Goal: Task Accomplishment & Management: Complete application form

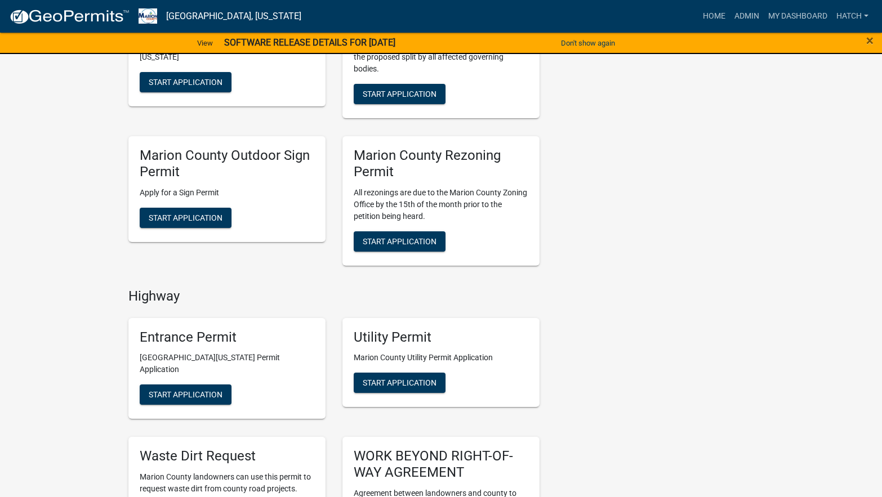
scroll to position [507, 0]
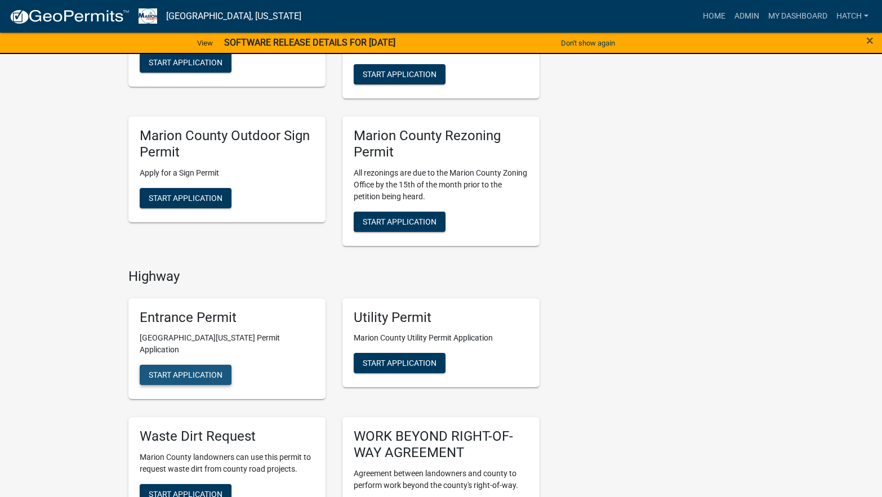
click at [180, 370] on span "Start Application" at bounding box center [186, 374] width 74 height 9
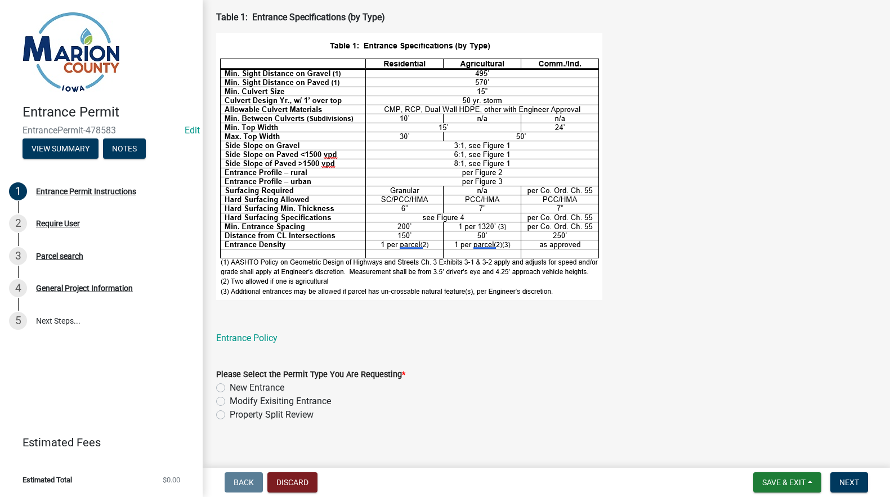
scroll to position [420, 0]
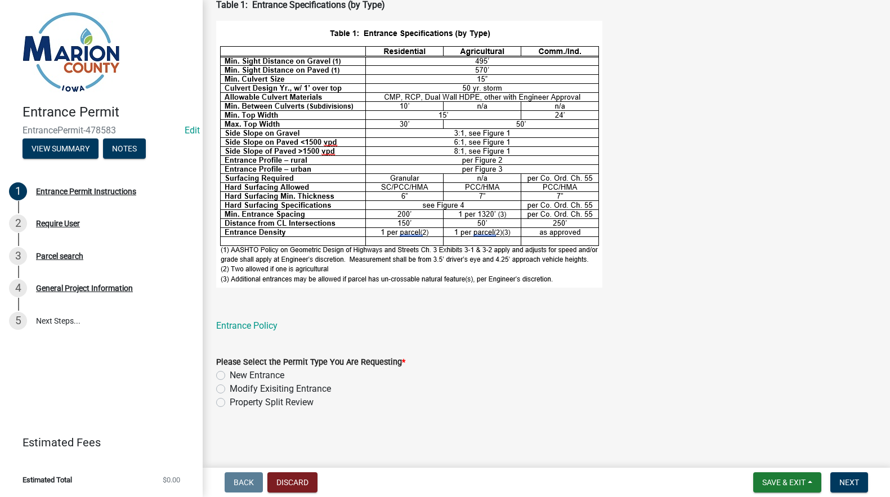
click at [230, 388] on label "Modify Exisiting Entrance" at bounding box center [280, 389] width 101 height 14
click at [230, 388] on input "Modify Exisiting Entrance" at bounding box center [233, 385] width 7 height 7
radio input "true"
click at [843, 484] on span "Next" at bounding box center [849, 482] width 20 height 9
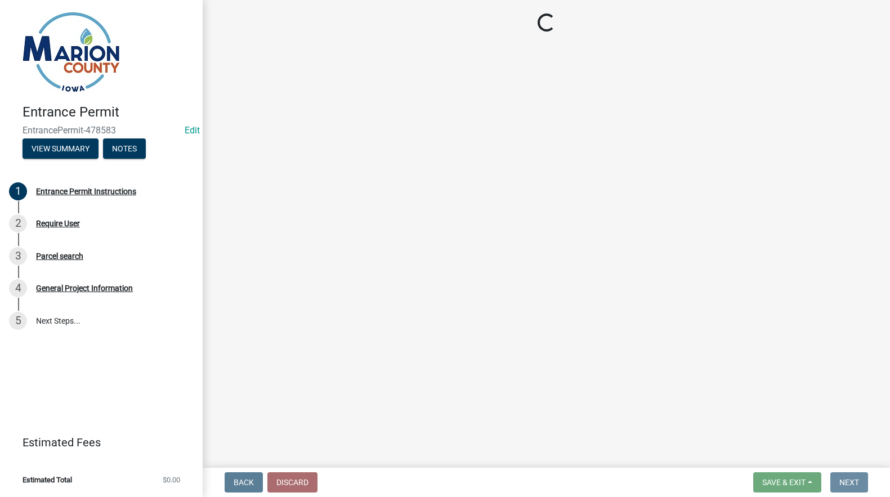
scroll to position [0, 0]
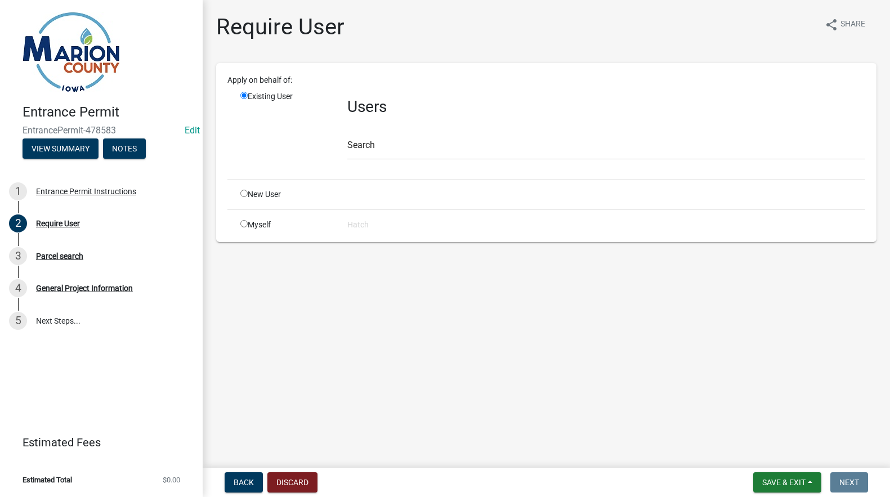
click at [244, 193] on input "radio" at bounding box center [243, 193] width 7 height 7
radio input "true"
radio input "false"
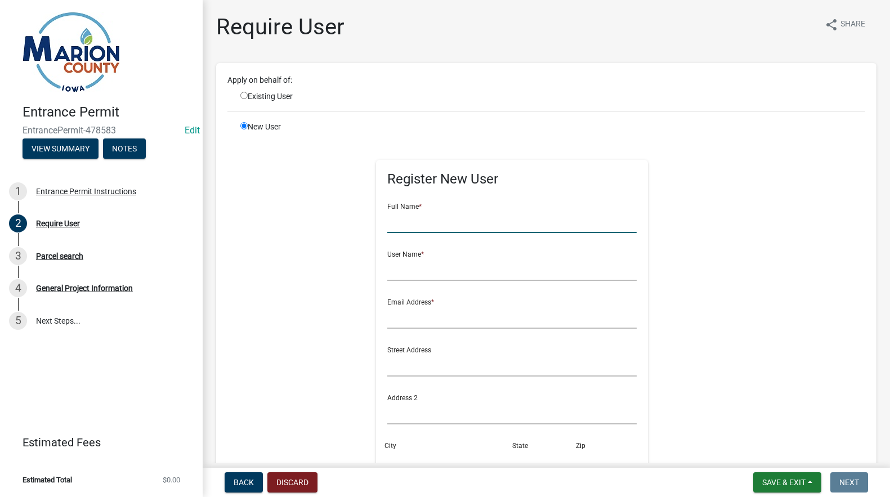
click at [421, 219] on input "text" at bounding box center [511, 221] width 249 height 23
type input "[PERSON_NAME]"
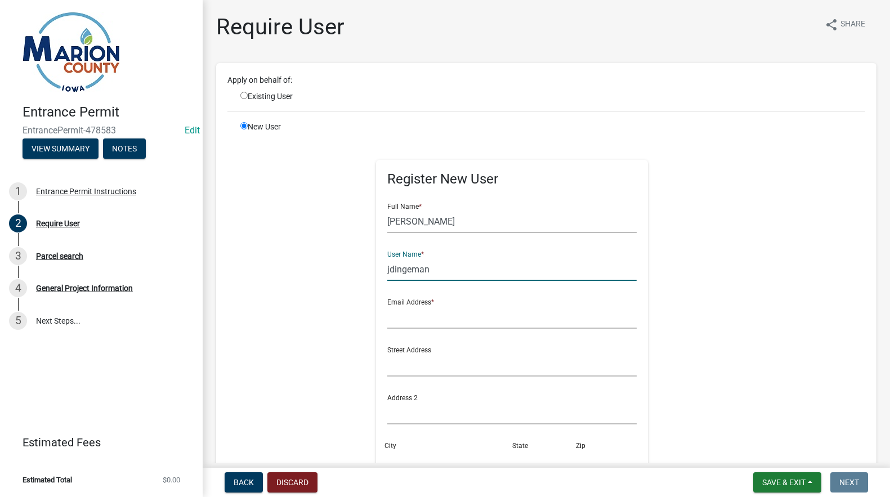
type input "jdingeman"
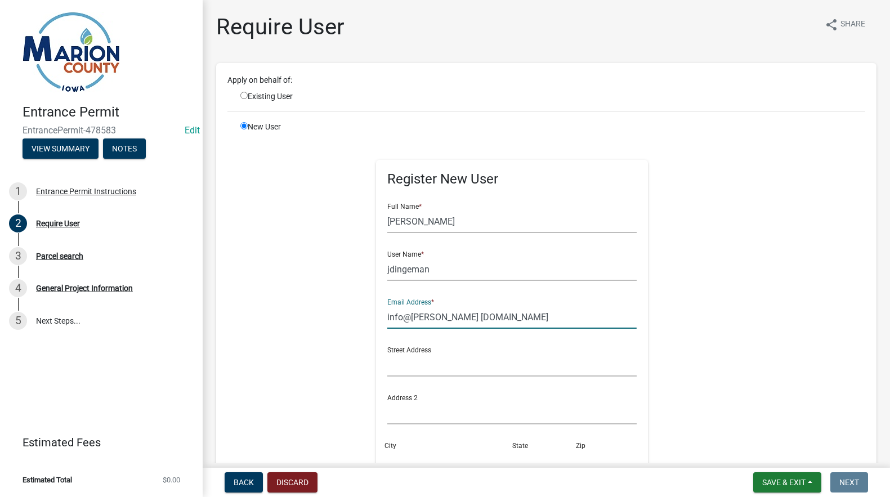
type input "info@[PERSON_NAME] [DOMAIN_NAME]"
type input "[STREET_ADDRESS]"
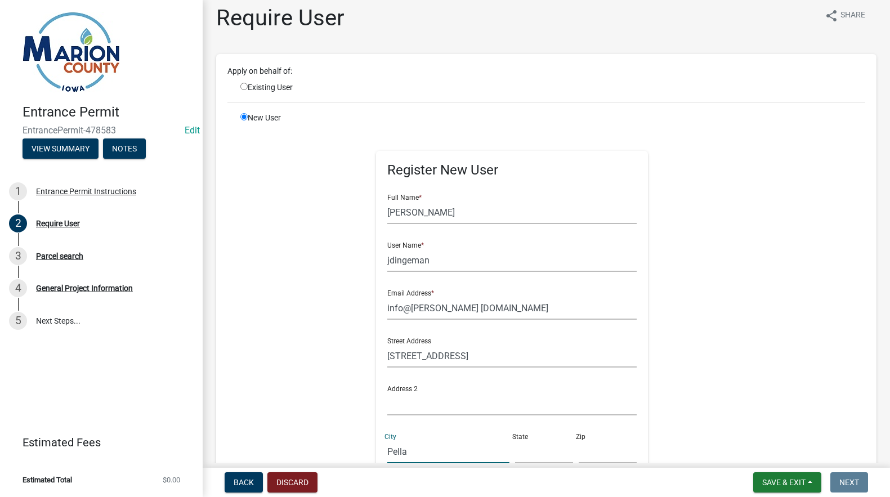
type input "Pella"
click at [526, 457] on input "text" at bounding box center [544, 451] width 58 height 23
type input "IA"
type input "50219"
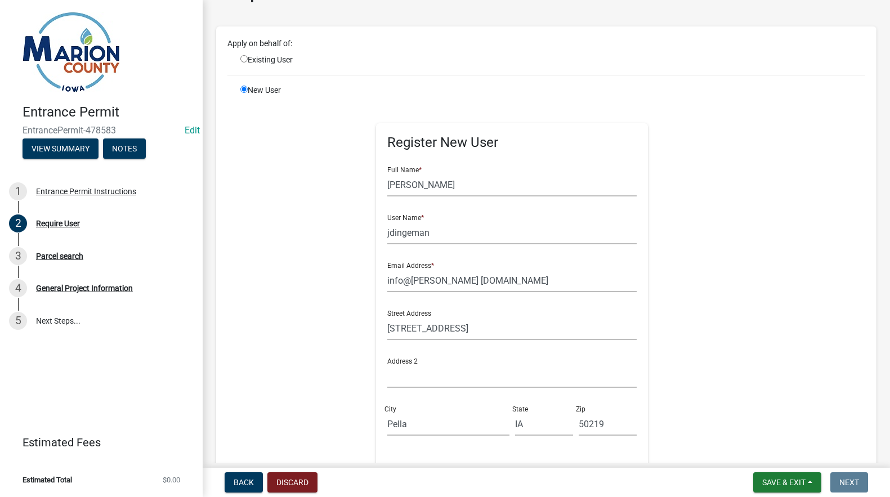
scroll to position [0, 0]
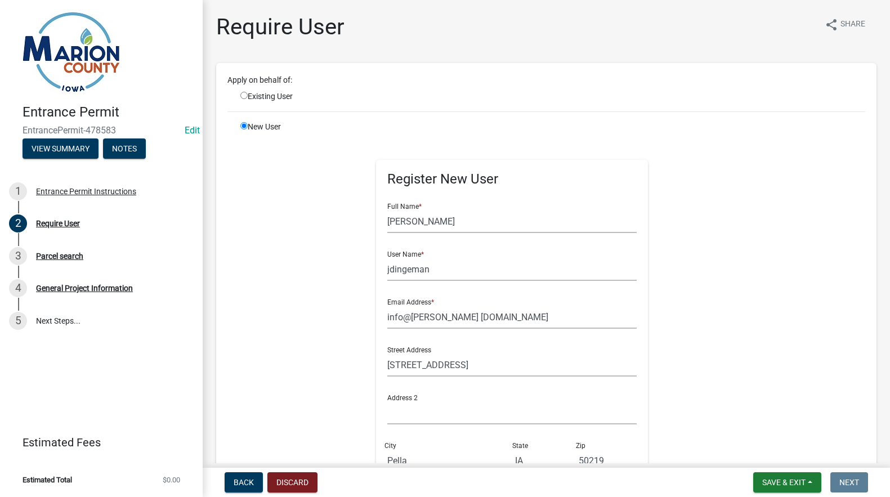
type input "[PHONE_NUMBER]"
click at [243, 93] on input "radio" at bounding box center [243, 95] width 7 height 7
radio input "true"
radio input "false"
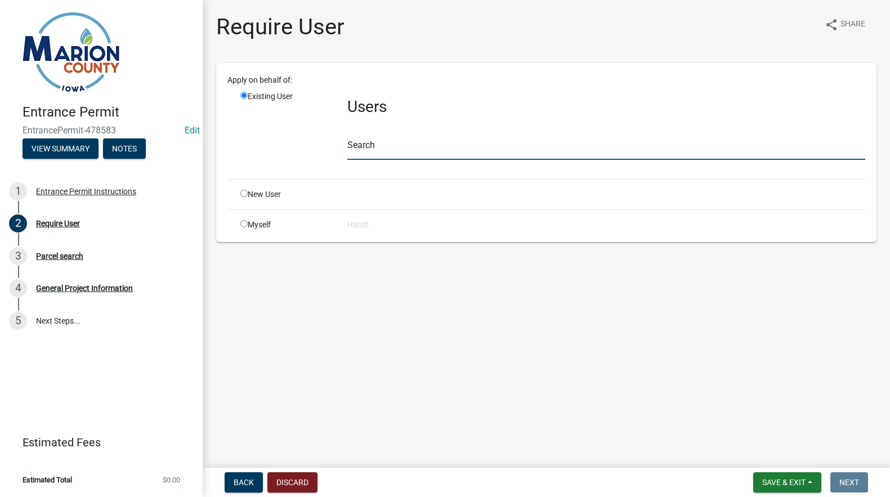
click at [401, 153] on input "text" at bounding box center [606, 148] width 518 height 23
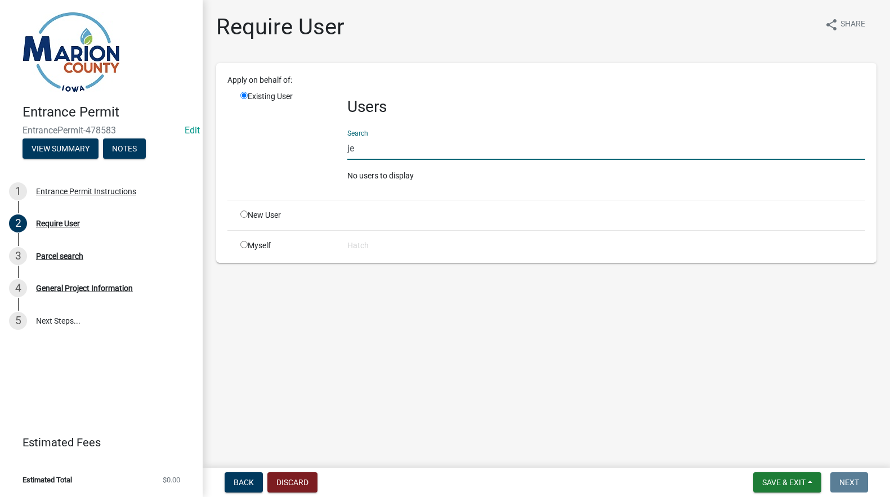
type input "j"
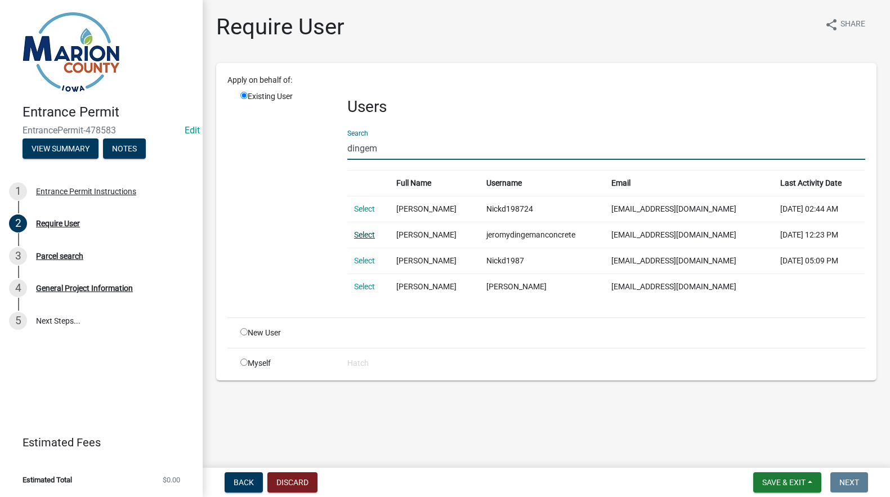
type input "dingem"
click at [366, 236] on link "Select" at bounding box center [364, 234] width 21 height 9
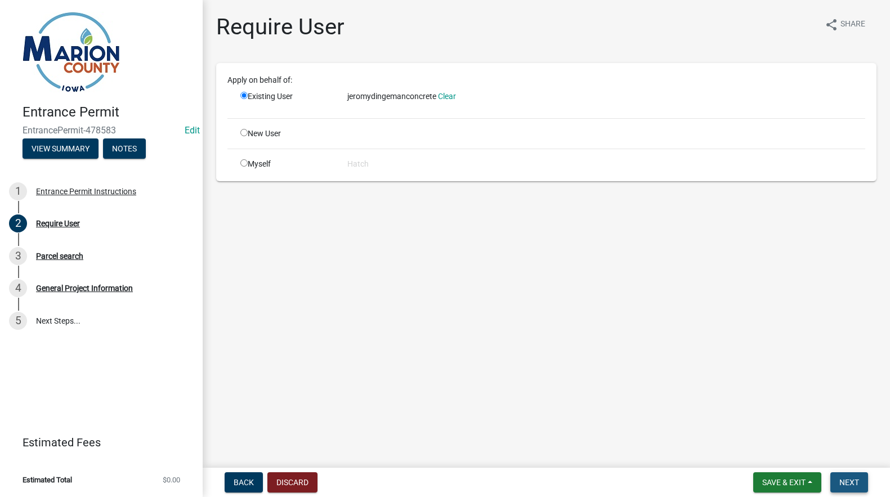
click at [850, 481] on span "Next" at bounding box center [849, 482] width 20 height 9
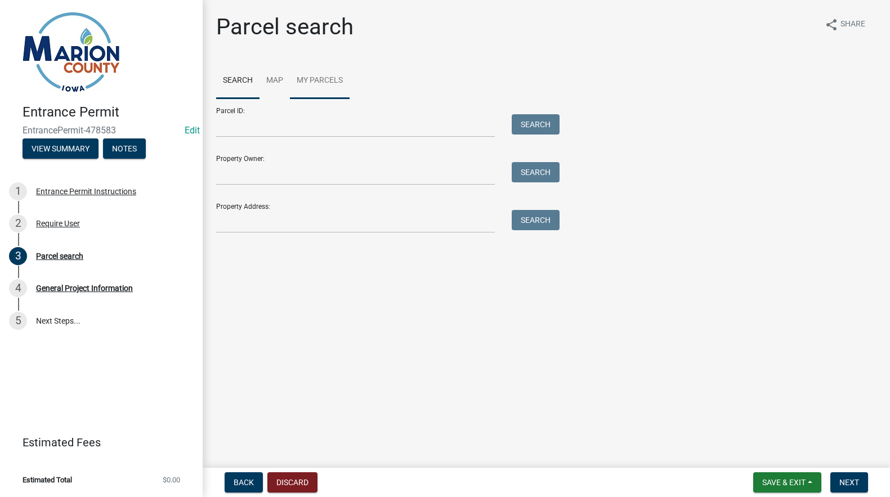
click at [312, 77] on link "My Parcels" at bounding box center [320, 81] width 60 height 36
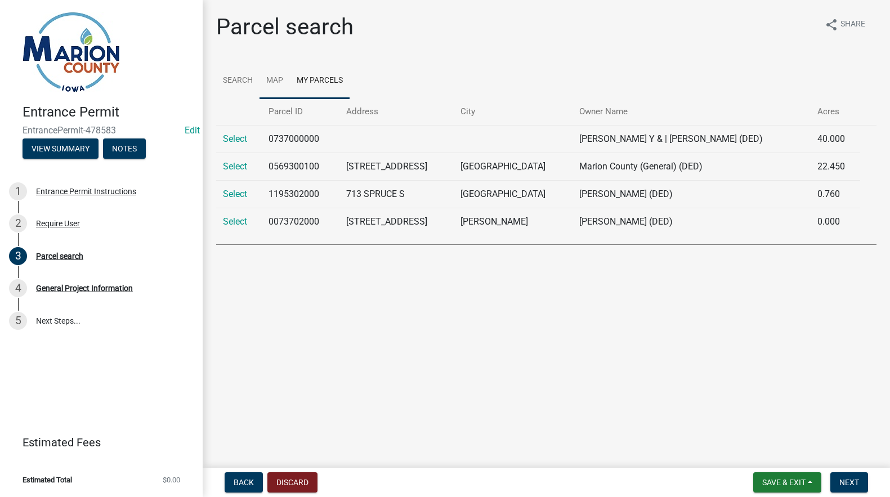
click at [270, 79] on link "Map" at bounding box center [275, 81] width 30 height 36
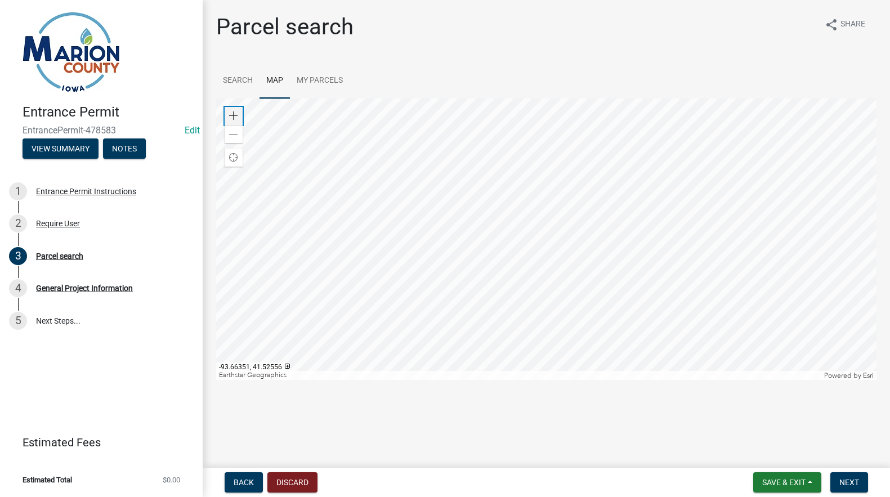
click at [234, 110] on div "Zoom in" at bounding box center [234, 116] width 18 height 18
click at [515, 274] on div at bounding box center [546, 239] width 660 height 281
click at [234, 111] on span at bounding box center [233, 115] width 9 height 9
click at [553, 275] on div at bounding box center [546, 239] width 660 height 281
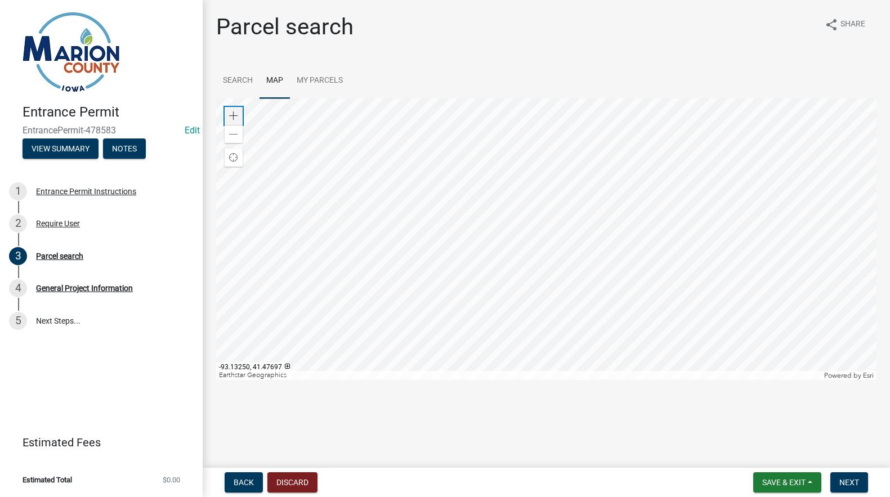
click at [233, 113] on span at bounding box center [233, 115] width 9 height 9
click at [624, 260] on div at bounding box center [546, 239] width 660 height 281
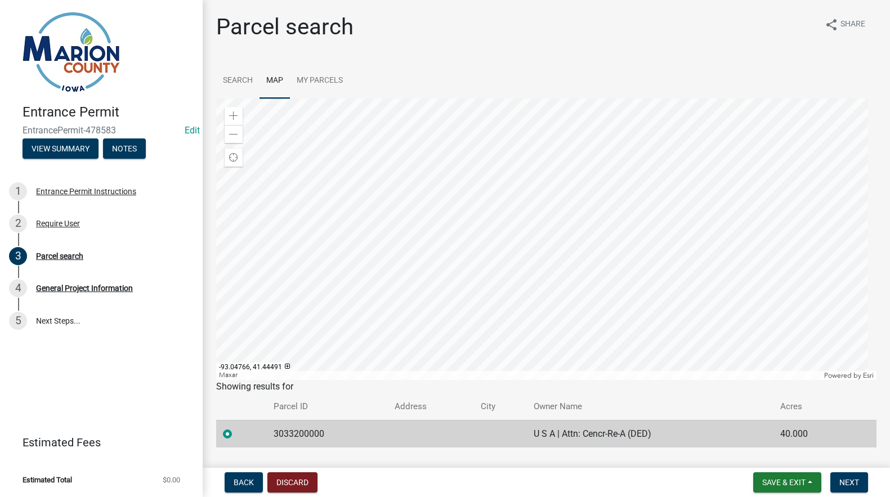
click at [587, 224] on div at bounding box center [546, 239] width 660 height 281
click at [544, 279] on div at bounding box center [546, 239] width 660 height 281
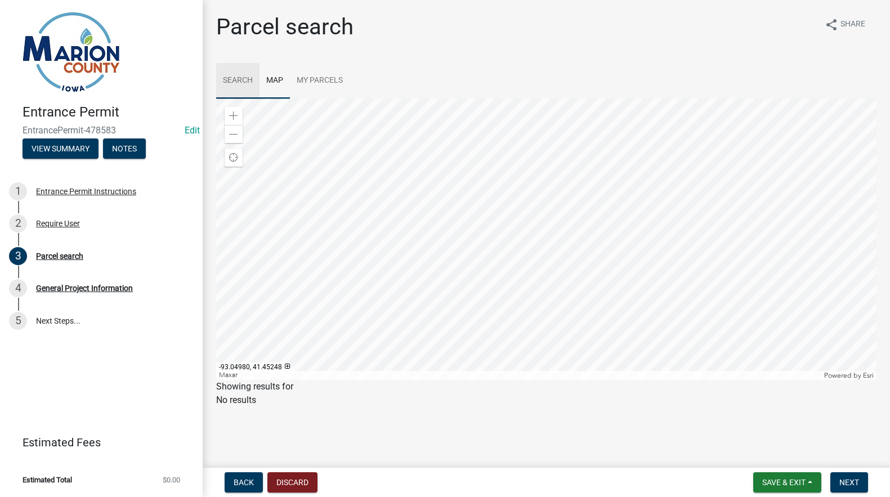
click at [246, 80] on link "Search" at bounding box center [237, 81] width 43 height 36
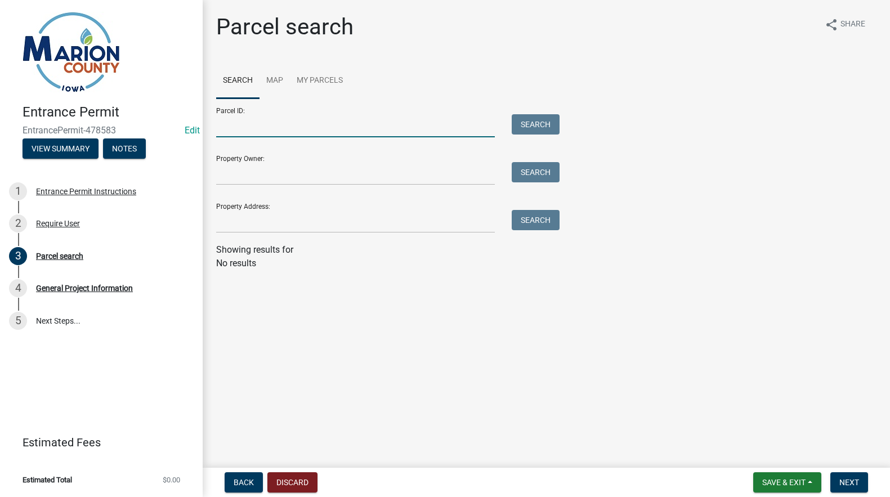
click at [250, 125] on input "Parcel ID:" at bounding box center [355, 125] width 279 height 23
click at [250, 212] on input "Property Address:" at bounding box center [355, 221] width 279 height 23
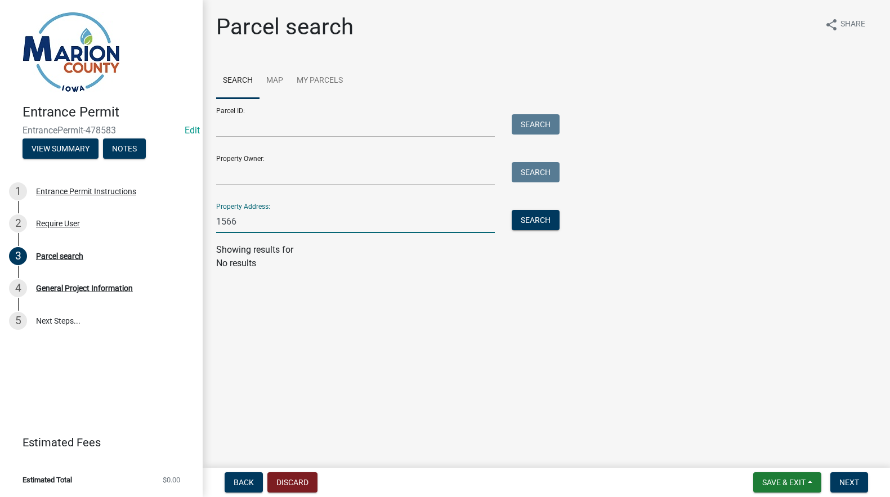
type input "1566"
click at [522, 217] on button "Search" at bounding box center [536, 220] width 48 height 20
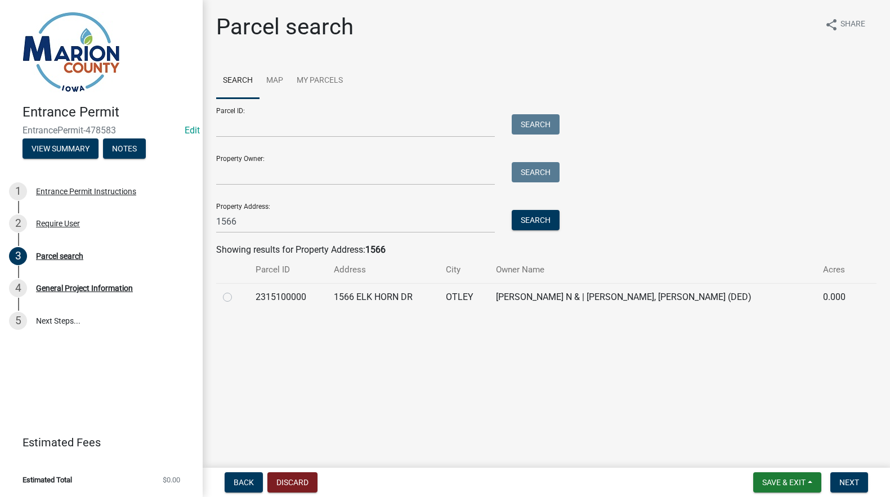
click at [236, 290] on label at bounding box center [236, 290] width 0 height 0
click at [236, 298] on input "radio" at bounding box center [239, 293] width 7 height 7
radio input "true"
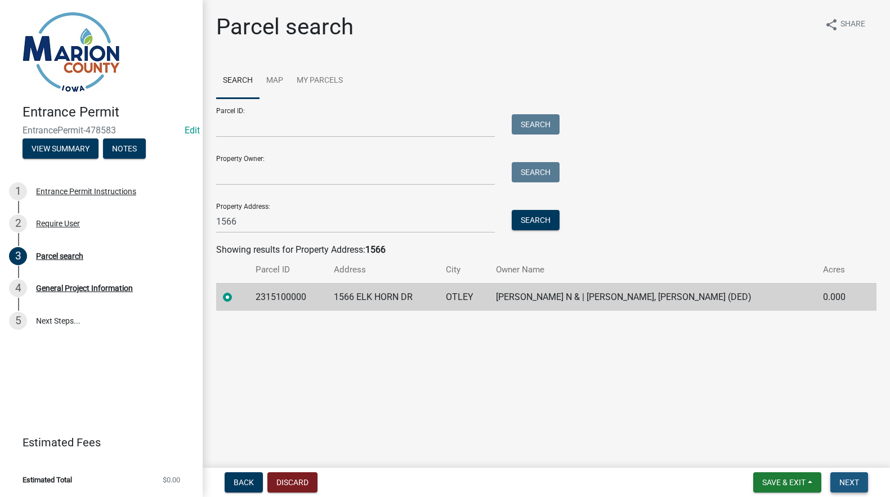
click at [849, 485] on span "Next" at bounding box center [849, 482] width 20 height 9
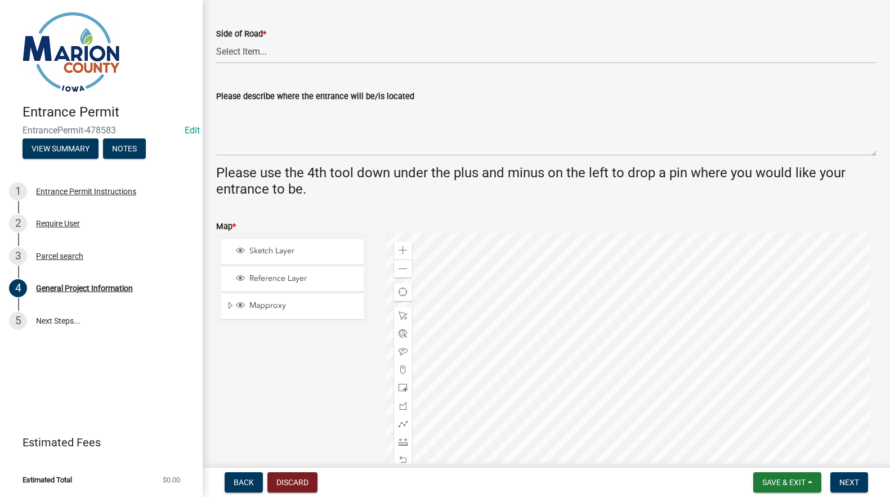
scroll to position [281, 0]
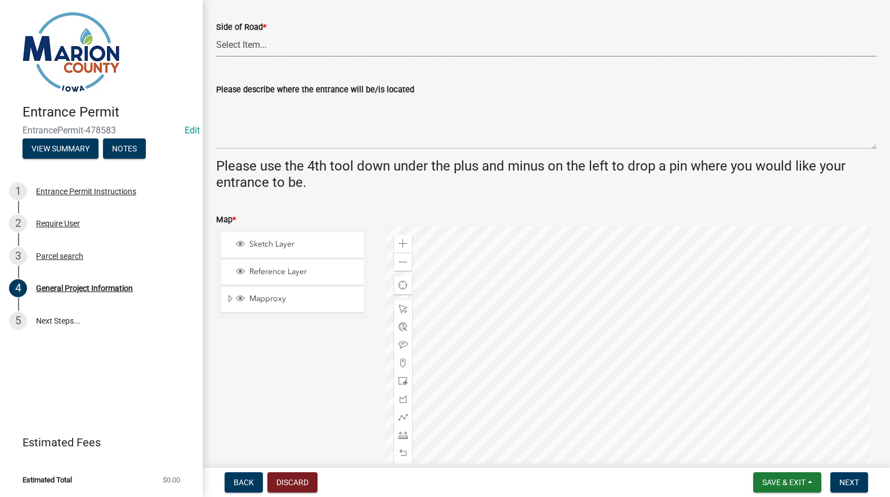
click at [231, 51] on select "Select Item... [GEOGRAPHIC_DATA]" at bounding box center [546, 45] width 660 height 23
click at [216, 34] on select "Select Item... [GEOGRAPHIC_DATA]" at bounding box center [546, 45] width 660 height 23
select select "923c0c82-f995-48da-a8d4-0e218d858c91"
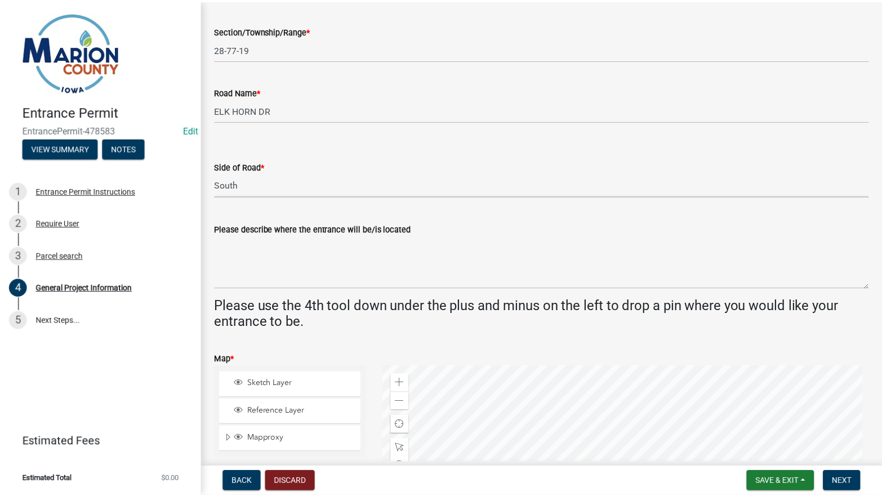
scroll to position [0, 0]
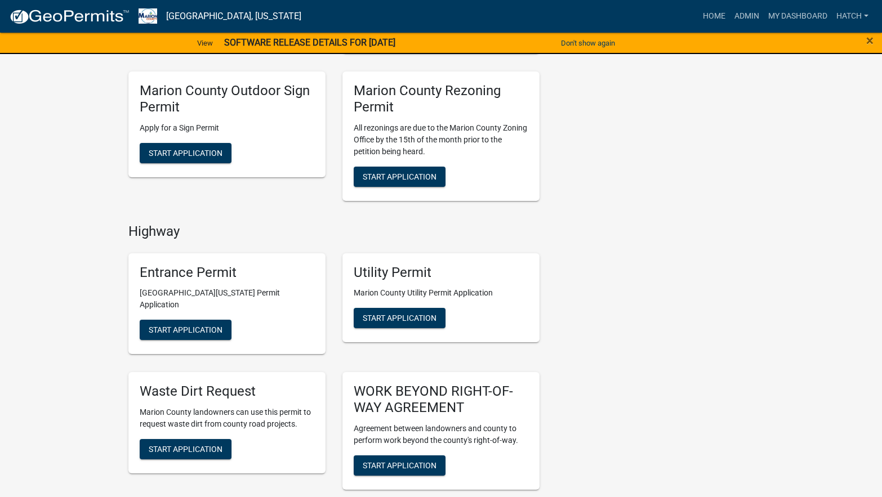
scroll to position [563, 0]
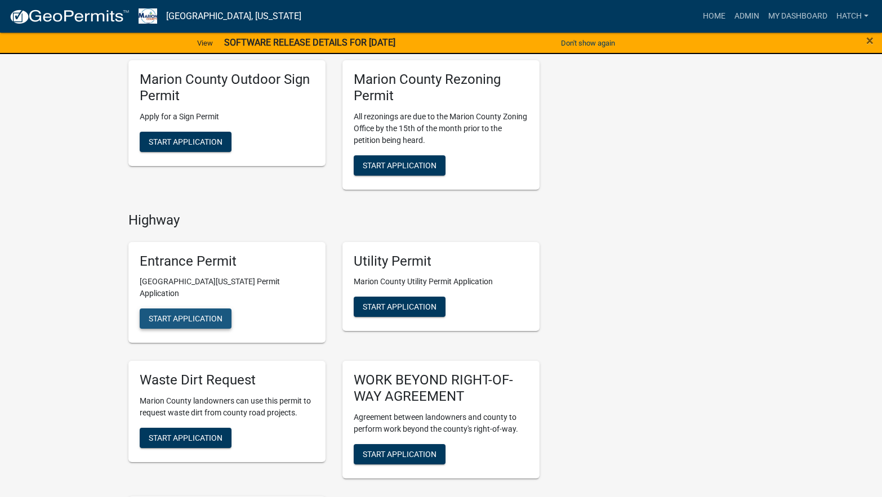
click at [202, 314] on span "Start Application" at bounding box center [186, 318] width 74 height 9
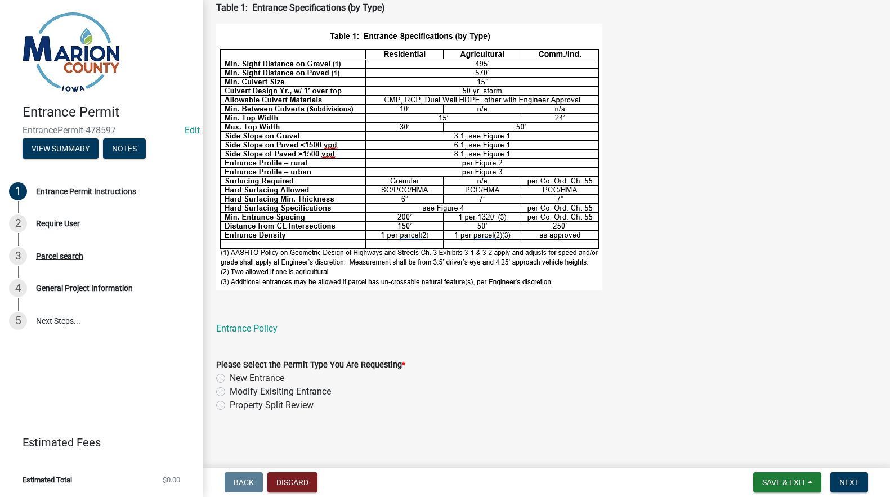
scroll to position [420, 0]
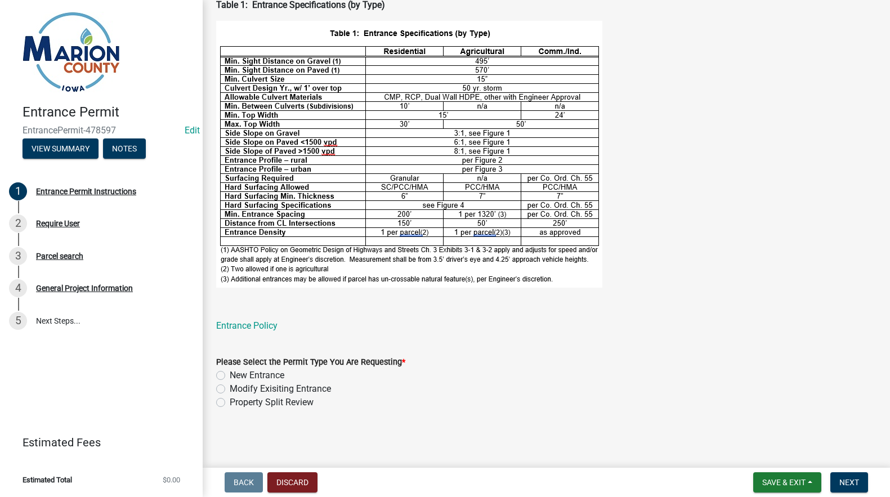
click at [230, 388] on label "Modify Exisiting Entrance" at bounding box center [280, 389] width 101 height 14
click at [230, 388] on input "Modify Exisiting Entrance" at bounding box center [233, 385] width 7 height 7
radio input "true"
click at [854, 481] on span "Next" at bounding box center [849, 482] width 20 height 9
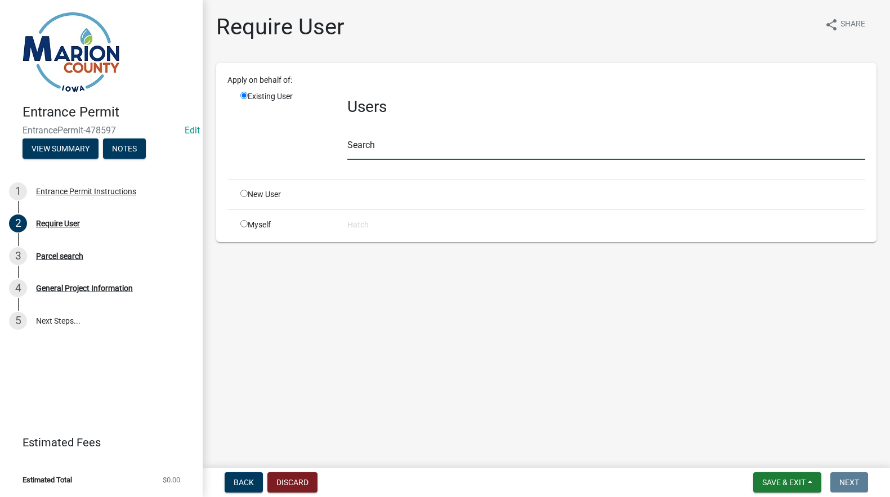
click at [361, 146] on input "text" at bounding box center [606, 148] width 518 height 23
type input "dingem"
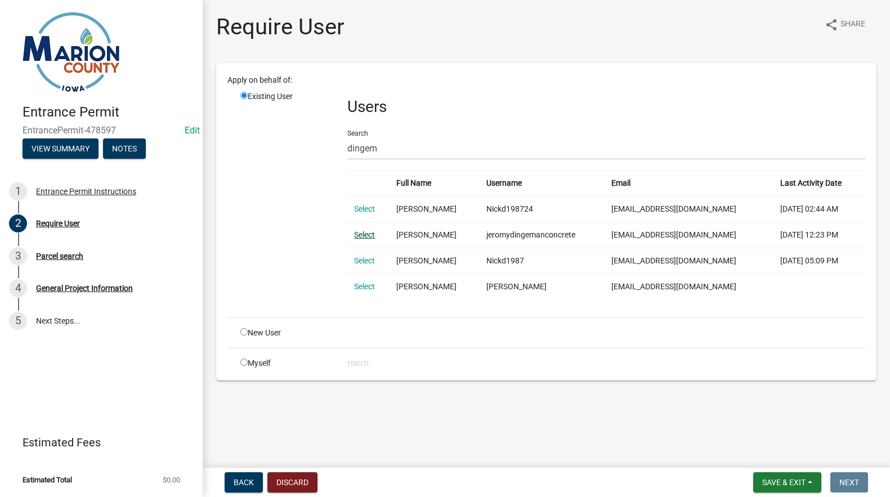
click at [362, 233] on link "Select" at bounding box center [364, 234] width 21 height 9
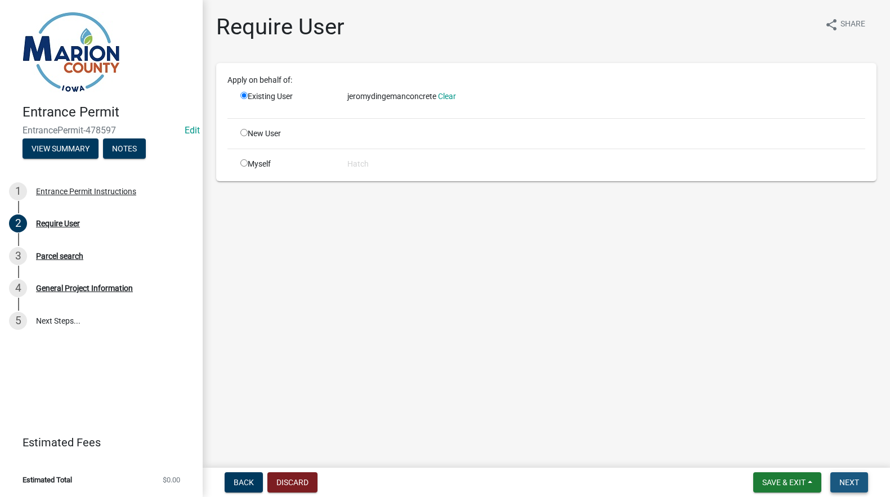
click at [848, 485] on span "Next" at bounding box center [849, 482] width 20 height 9
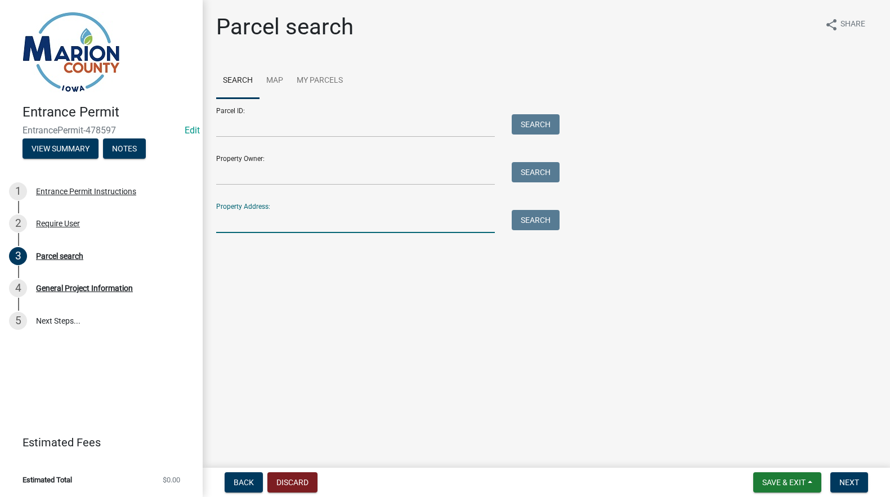
click at [234, 223] on input "Property Address:" at bounding box center [355, 221] width 279 height 23
type input "1566"
click at [540, 220] on button "Search" at bounding box center [536, 220] width 48 height 20
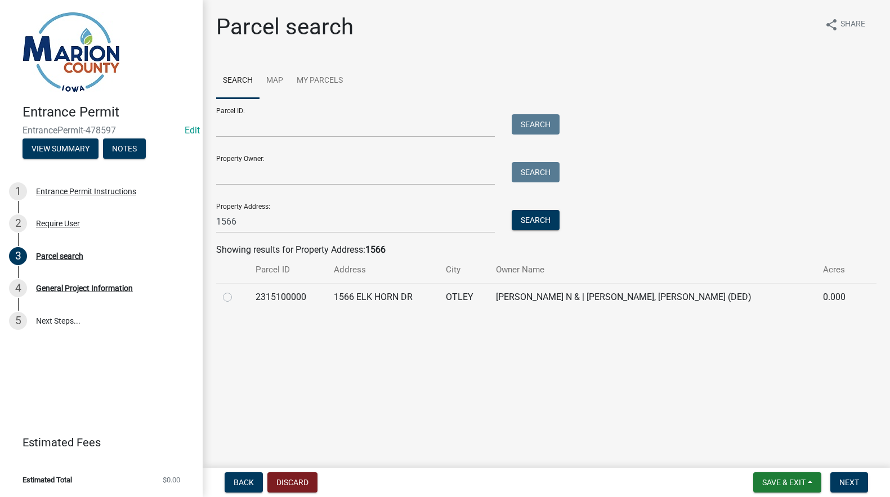
click at [232, 296] on div at bounding box center [232, 297] width 19 height 14
click at [236, 290] on label at bounding box center [236, 290] width 0 height 0
click at [236, 298] on input "radio" at bounding box center [239, 293] width 7 height 7
radio input "true"
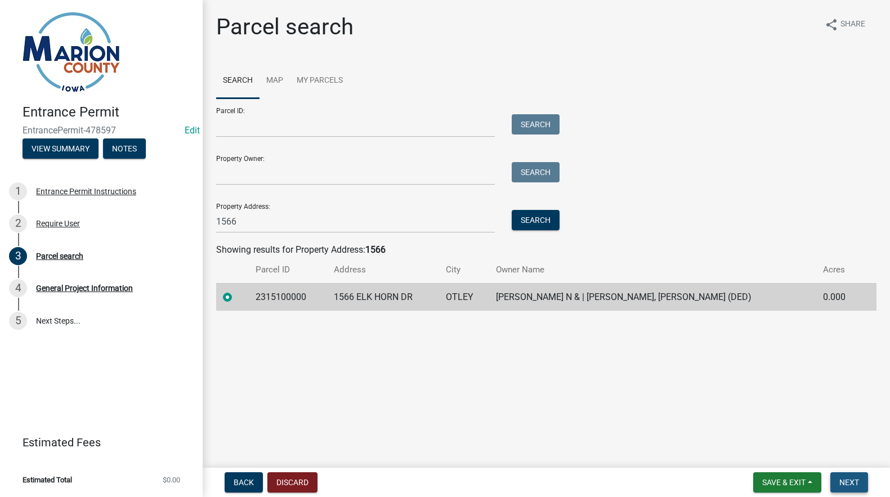
click at [849, 484] on span "Next" at bounding box center [849, 482] width 20 height 9
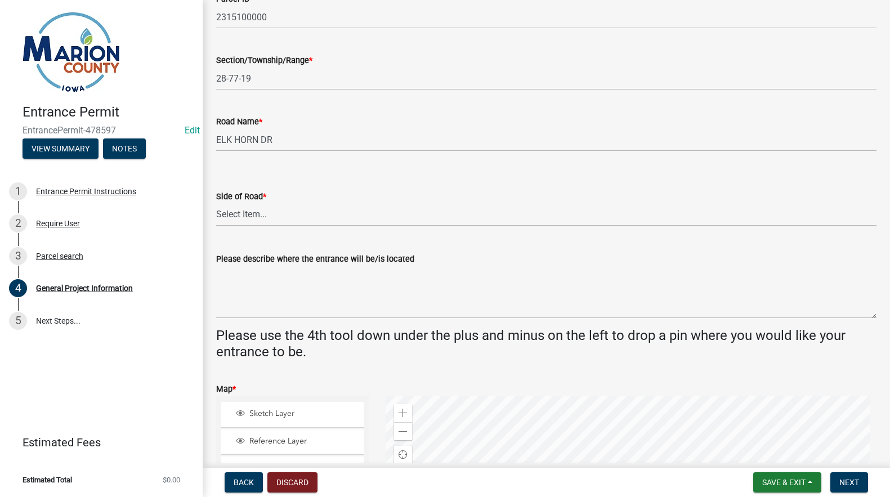
scroll to position [96, 0]
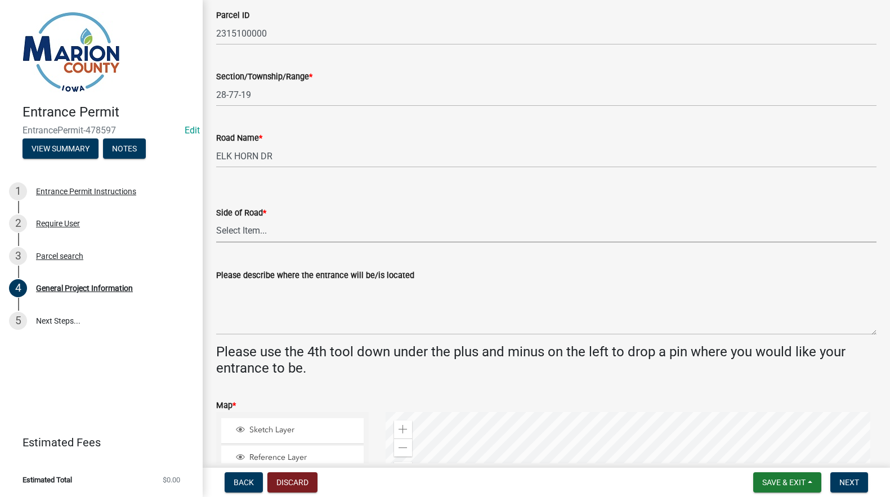
click at [227, 231] on select "Select Item... [GEOGRAPHIC_DATA]" at bounding box center [546, 231] width 660 height 23
click at [216, 220] on select "Select Item... [GEOGRAPHIC_DATA]" at bounding box center [546, 231] width 660 height 23
select select "923c0c82-f995-48da-a8d4-0e218d858c91"
click at [240, 312] on textarea "Please describe where the entrance will be/is located" at bounding box center [546, 308] width 660 height 53
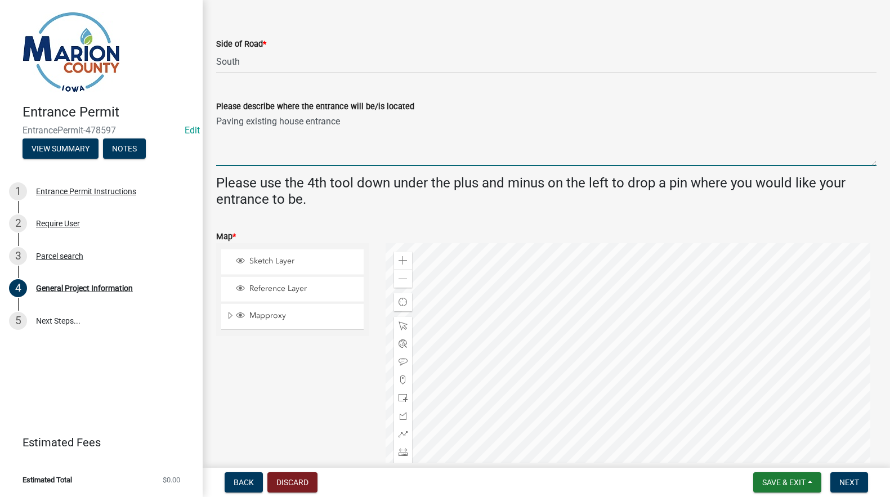
scroll to position [321, 0]
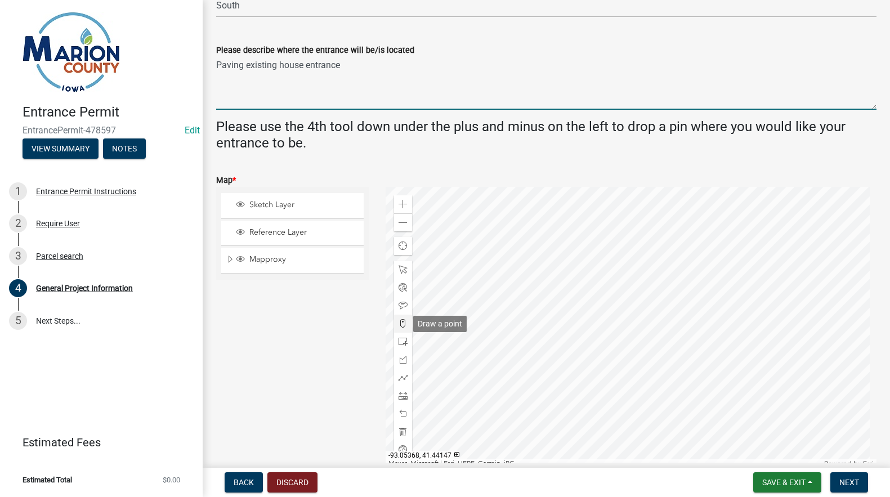
type textarea "Paving existing house entrance"
click at [399, 320] on span at bounding box center [403, 323] width 9 height 9
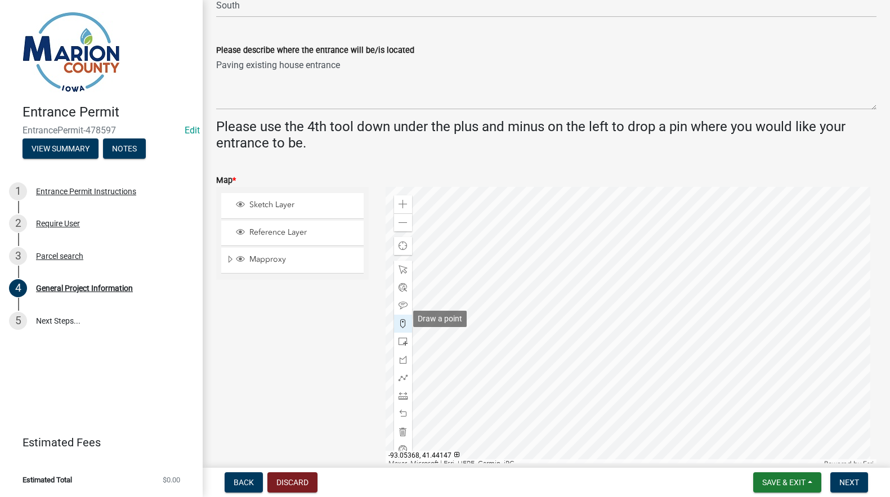
scroll to position [326, 0]
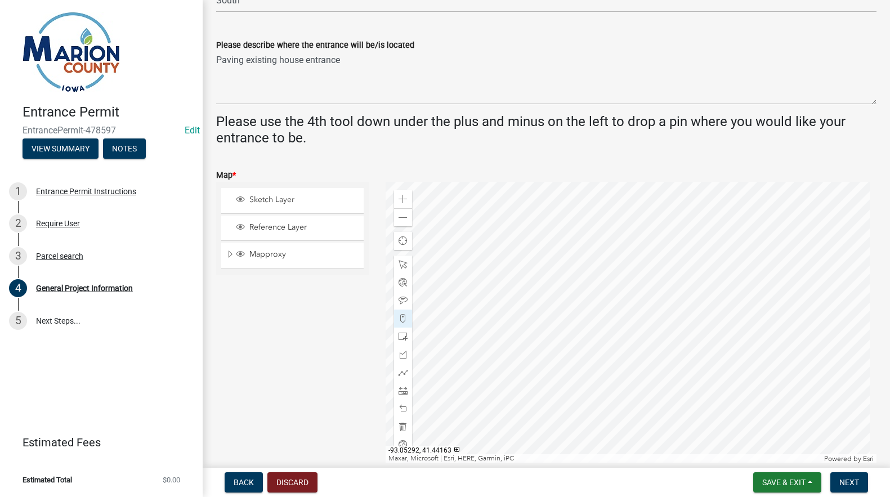
click at [607, 245] on div at bounding box center [631, 322] width 491 height 281
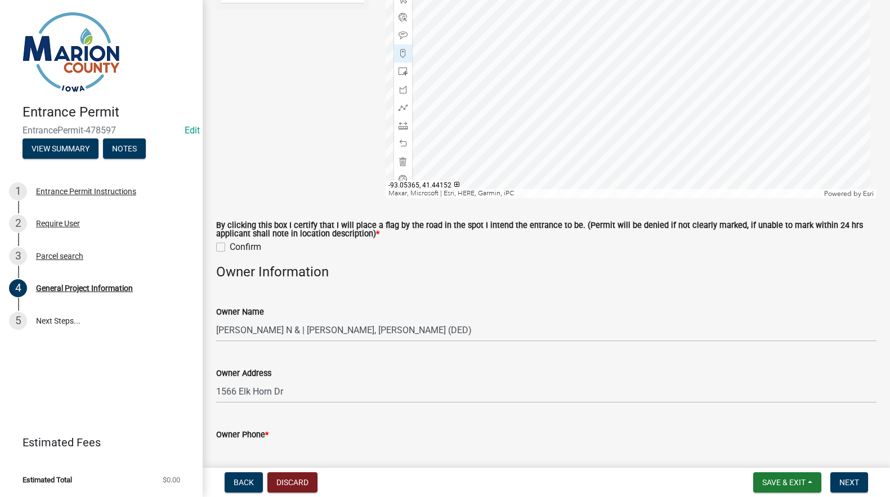
scroll to position [607, 0]
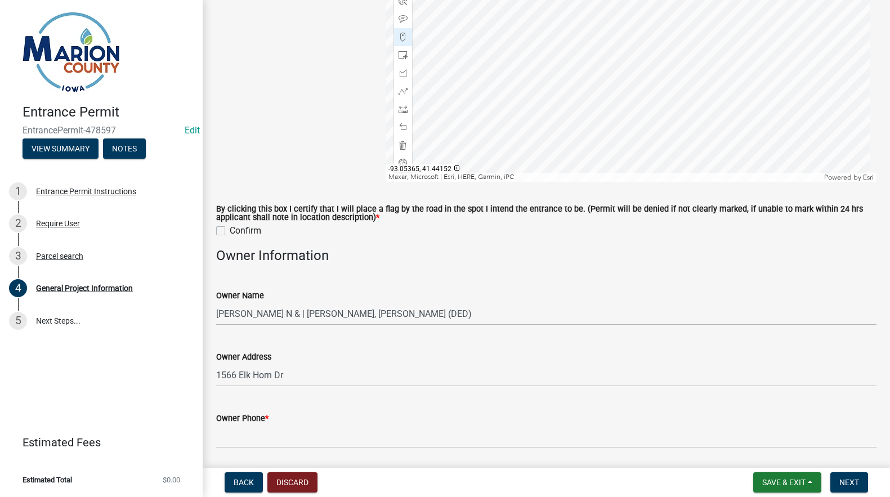
click at [230, 230] on label "Confirm" at bounding box center [246, 231] width 32 height 14
click at [230, 230] on input "Confirm" at bounding box center [233, 227] width 7 height 7
checkbox input "true"
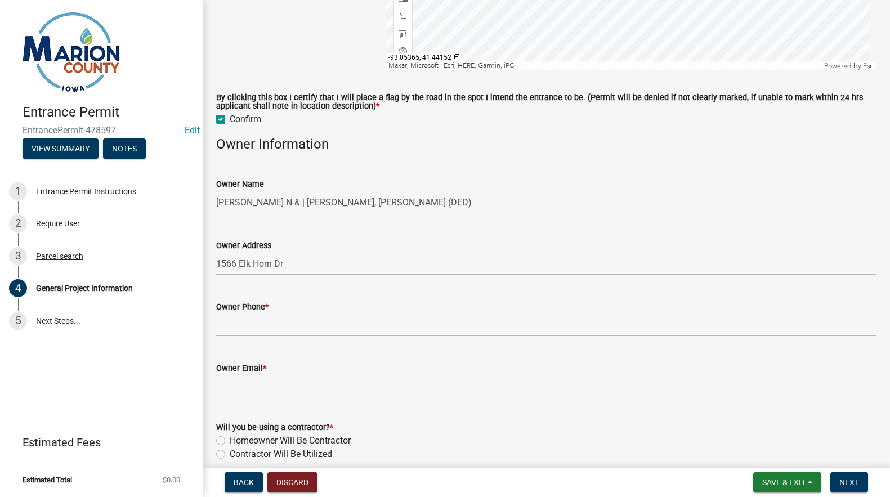
scroll to position [720, 0]
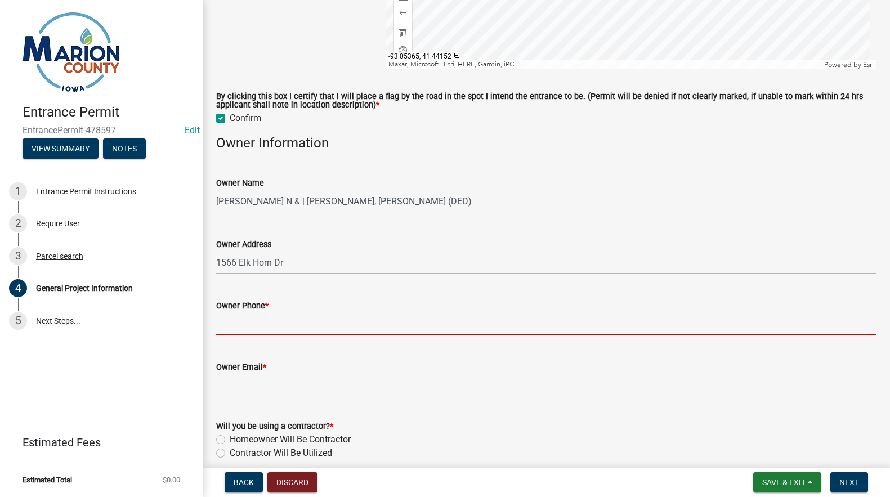
click at [239, 320] on input "Owner Phone *" at bounding box center [546, 323] width 660 height 23
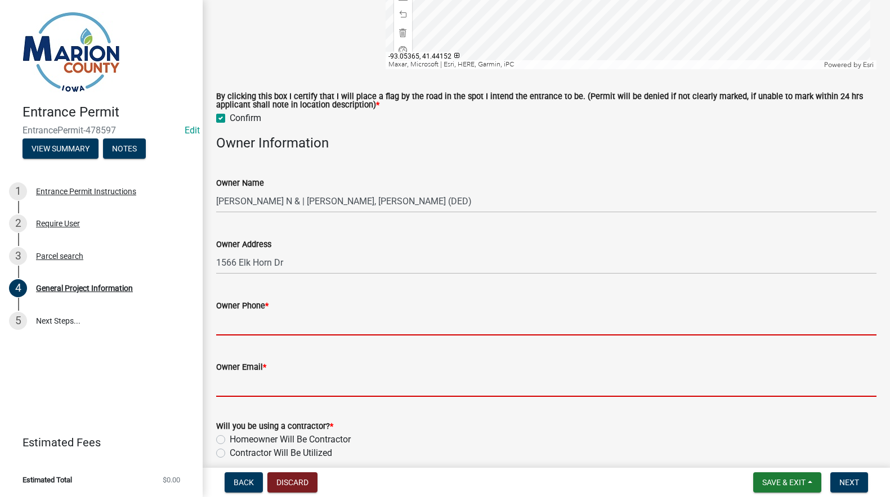
click at [229, 374] on form "Owner Email *" at bounding box center [546, 378] width 660 height 37
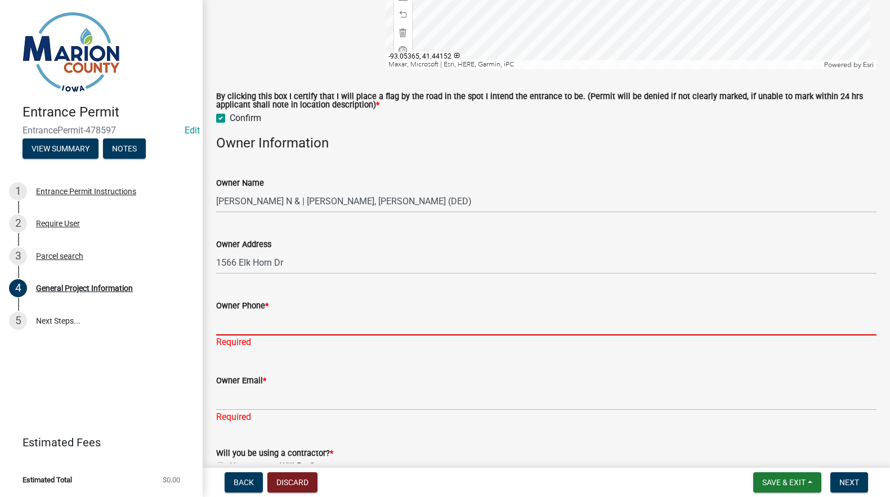
click at [238, 333] on input "Owner Phone *" at bounding box center [546, 323] width 660 height 23
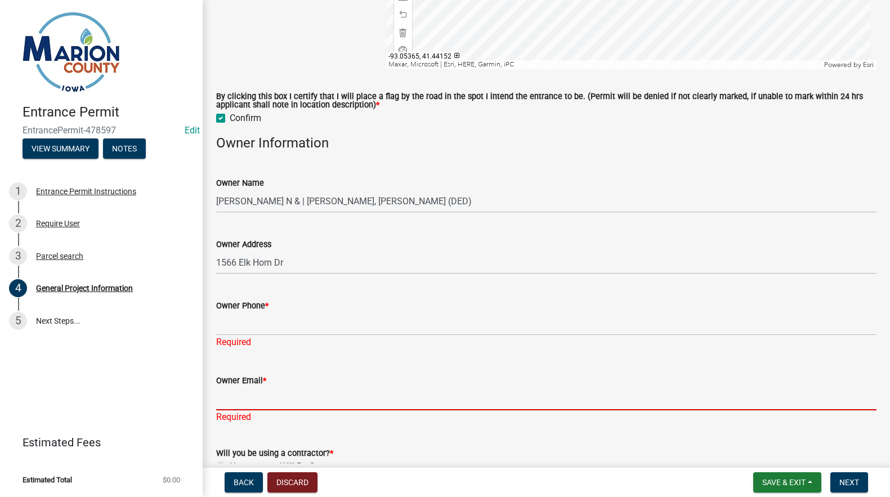
click at [236, 407] on input "Owner Email *" at bounding box center [546, 398] width 660 height 23
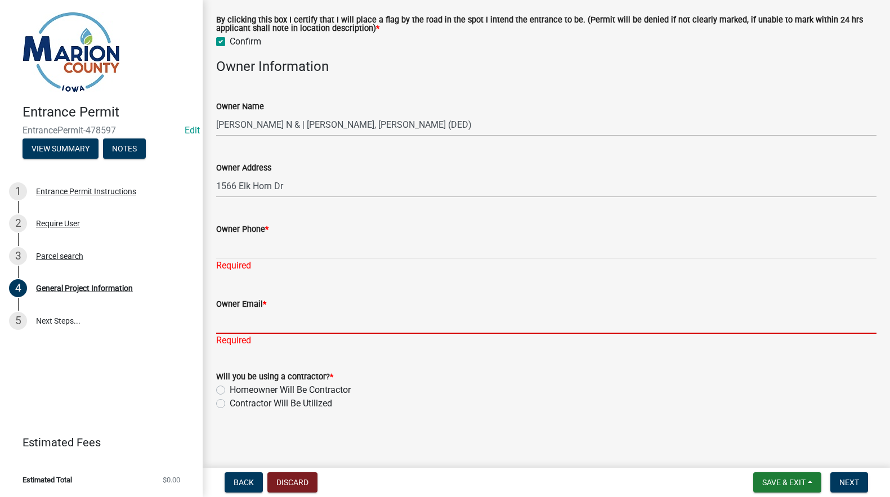
scroll to position [798, 0]
click at [230, 388] on label "Homeowner Will Be Contractor" at bounding box center [290, 389] width 121 height 14
click at [230, 388] on input "Homeowner Will Be Contractor" at bounding box center [233, 385] width 7 height 7
radio input "true"
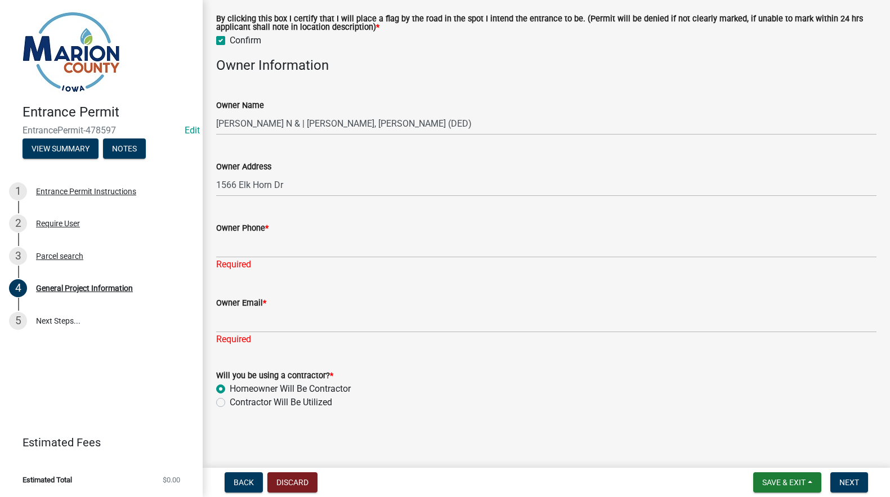
click at [221, 397] on div "Contractor Will Be Utilized" at bounding box center [546, 403] width 660 height 14
click at [230, 402] on label "Contractor Will Be Utilized" at bounding box center [281, 403] width 102 height 14
click at [230, 402] on input "Contractor Will Be Utilized" at bounding box center [233, 399] width 7 height 7
radio input "true"
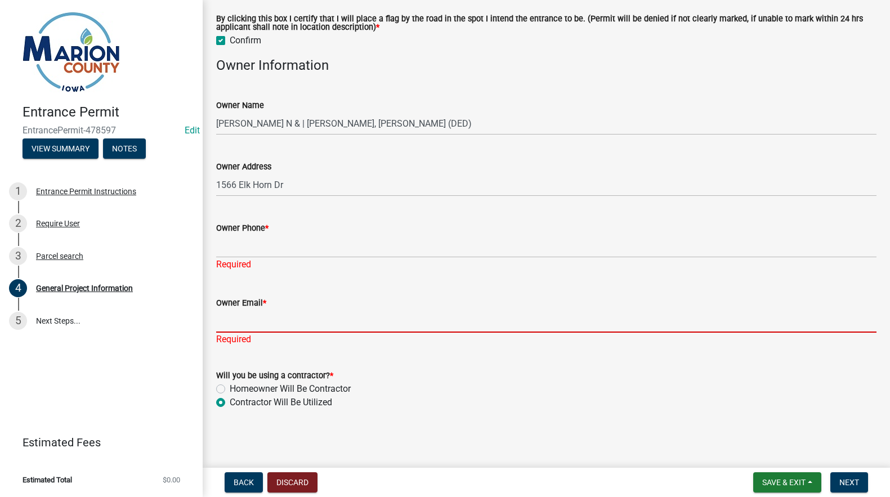
click at [248, 325] on input "Owner Email *" at bounding box center [546, 321] width 660 height 23
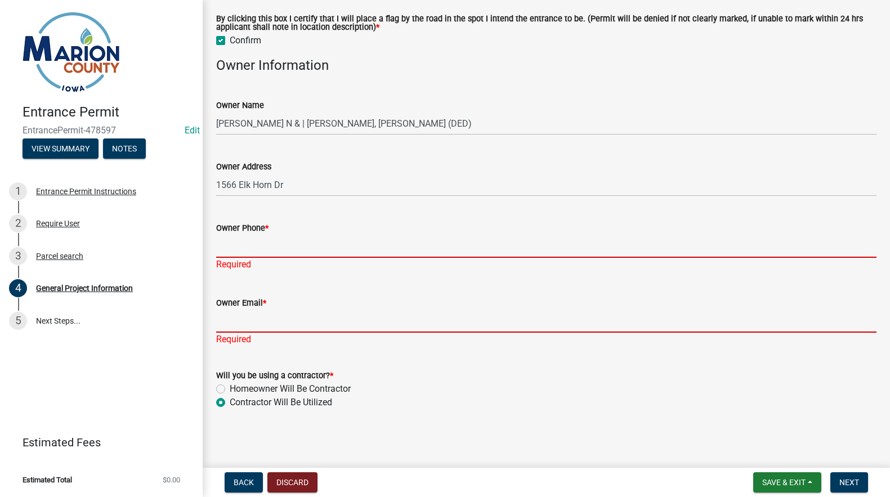
click at [232, 251] on input "Owner Phone *" at bounding box center [546, 246] width 660 height 23
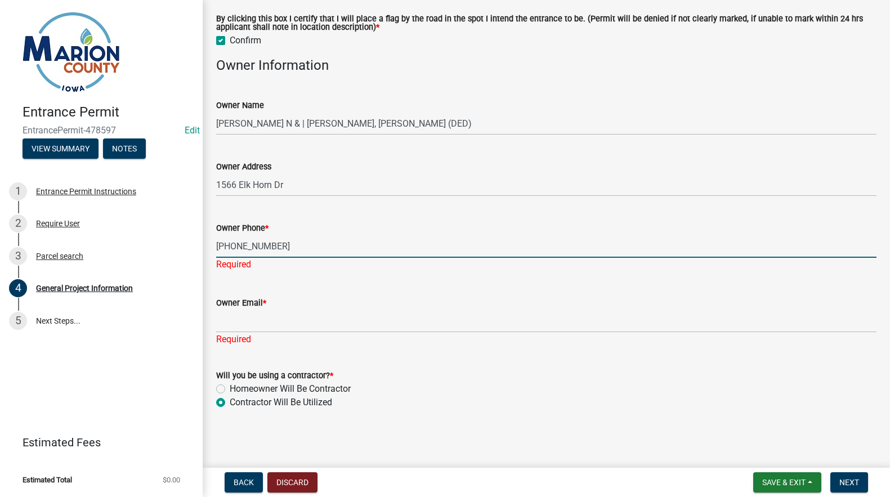
type input "[PHONE_NUMBER]"
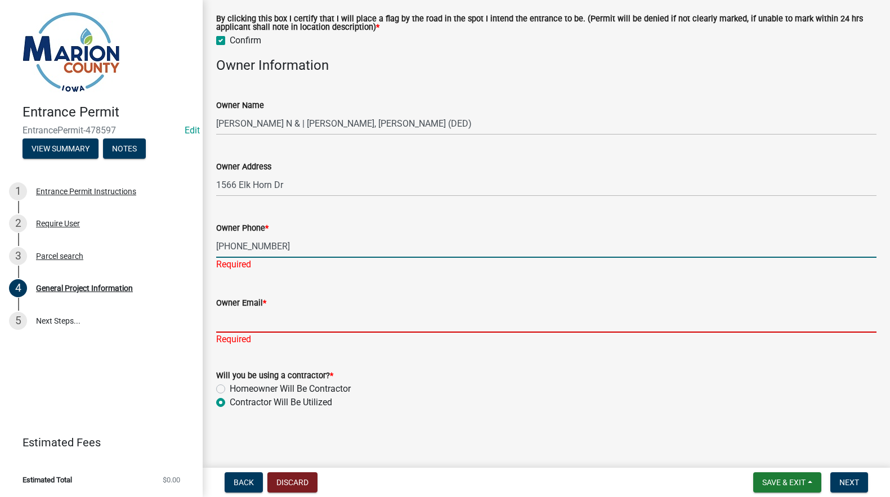
click at [241, 326] on input "Owner Email *" at bounding box center [546, 321] width 660 height 23
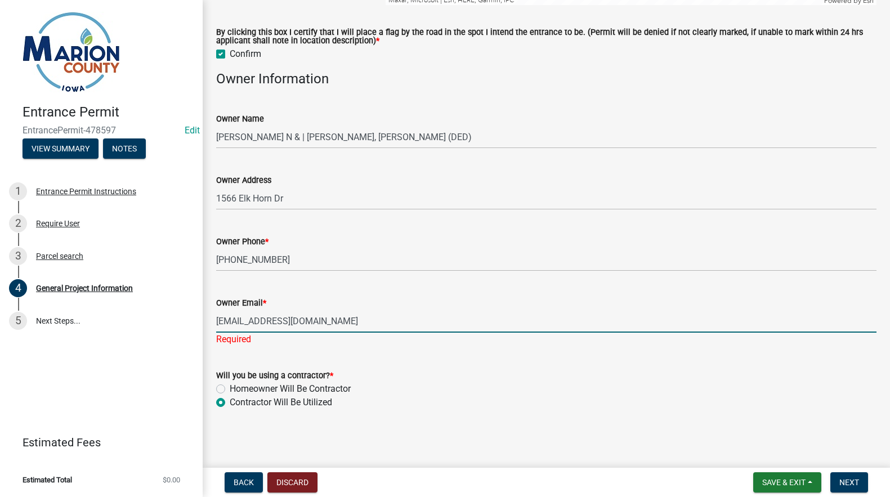
type input "[EMAIL_ADDRESS][DOMAIN_NAME]"
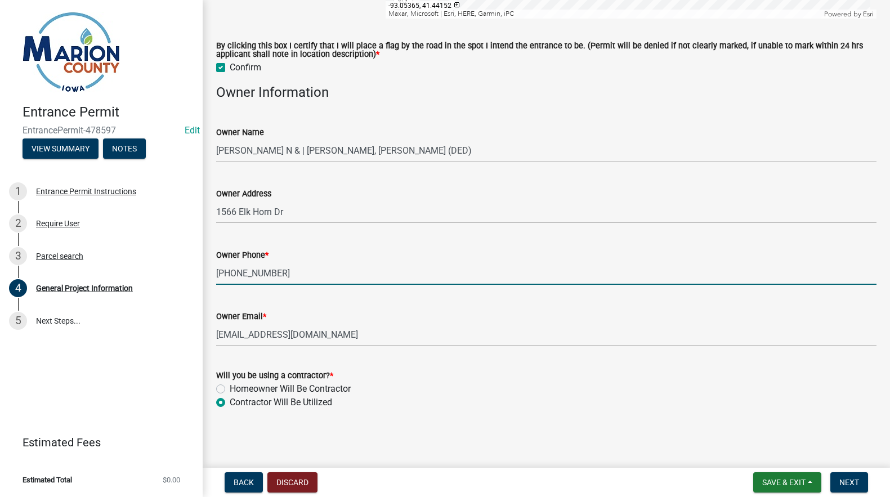
click at [283, 262] on input "[PHONE_NUMBER]" at bounding box center [546, 273] width 660 height 23
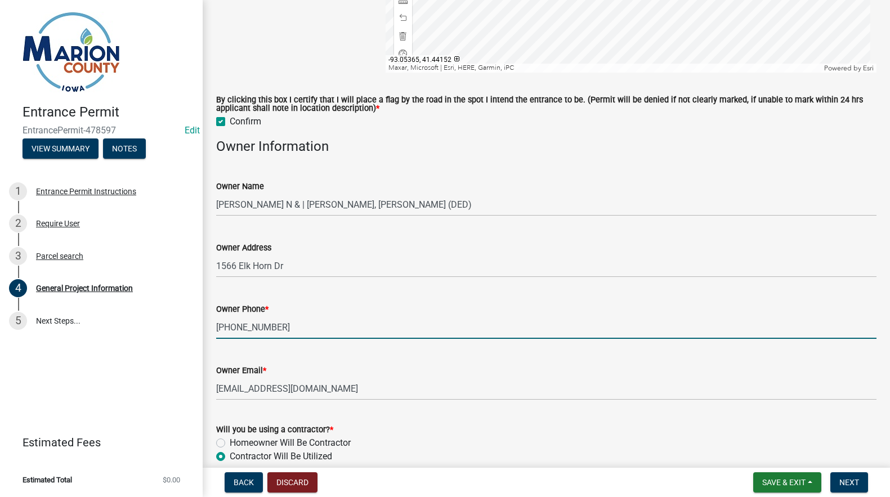
scroll to position [771, 0]
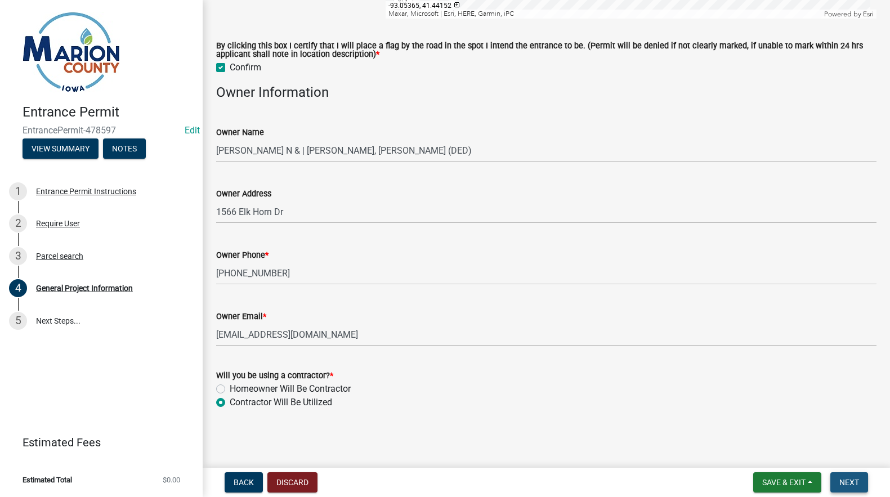
click at [845, 480] on span "Next" at bounding box center [849, 482] width 20 height 9
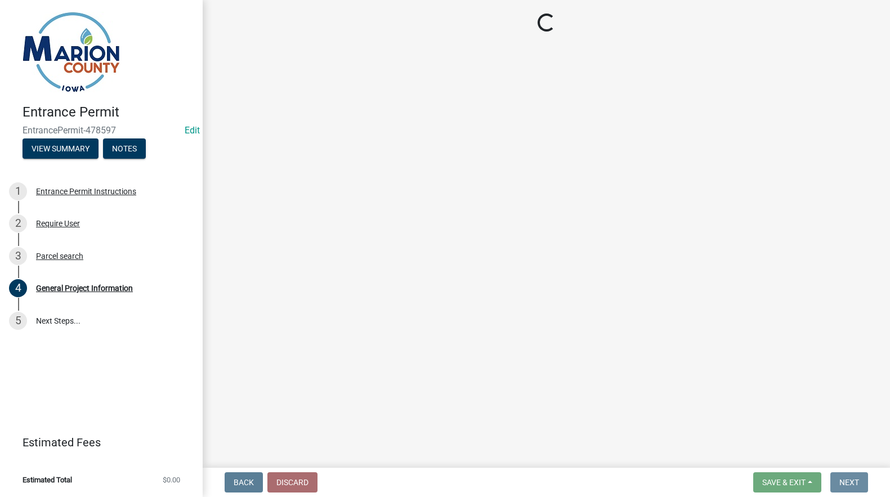
scroll to position [0, 0]
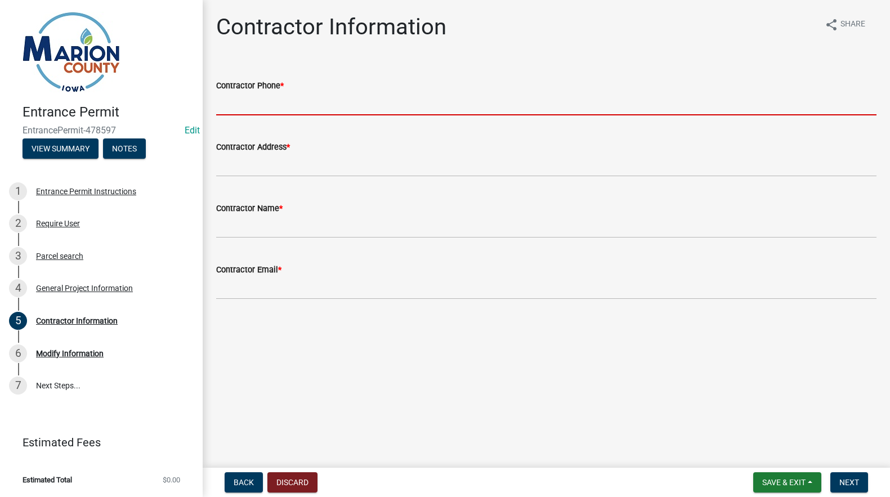
click at [246, 102] on input "Contractor Phone *" at bounding box center [546, 103] width 660 height 23
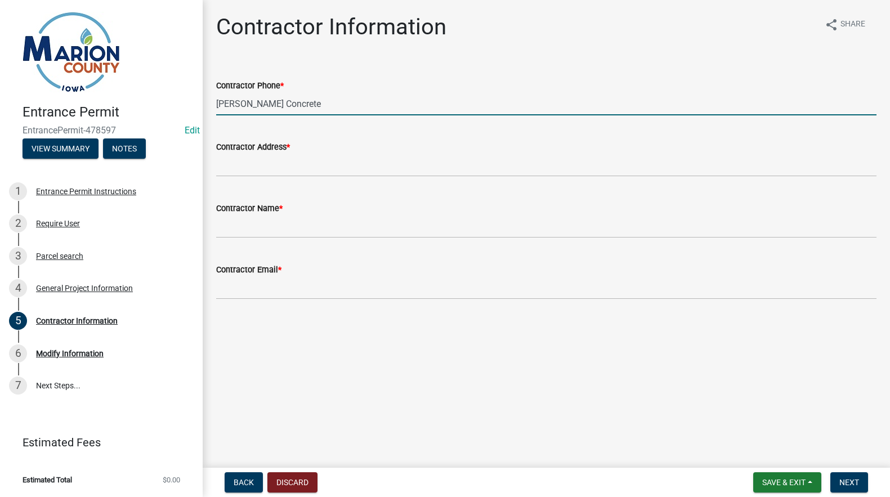
type input "[PERSON_NAME] Concrete"
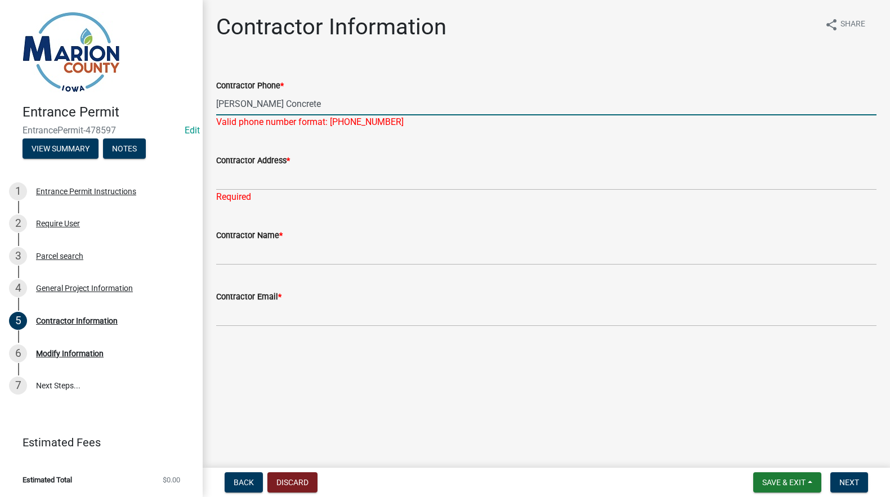
drag, startPoint x: 332, startPoint y: 105, endPoint x: 154, endPoint y: 100, distance: 177.4
click at [154, 100] on div "Entrance Permit EntrancePermit-478597 Edit View Summary Notes 1 Entrance Permit…" at bounding box center [445, 248] width 890 height 497
type input "[PHONE_NUMBER]"
click at [241, 189] on div "Contractor Address * Required" at bounding box center [546, 171] width 660 height 66
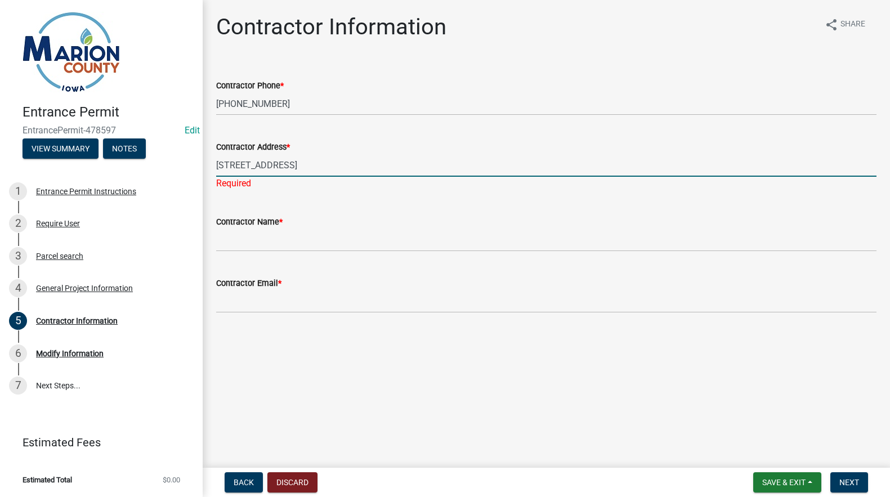
type input "[STREET_ADDRESS]"
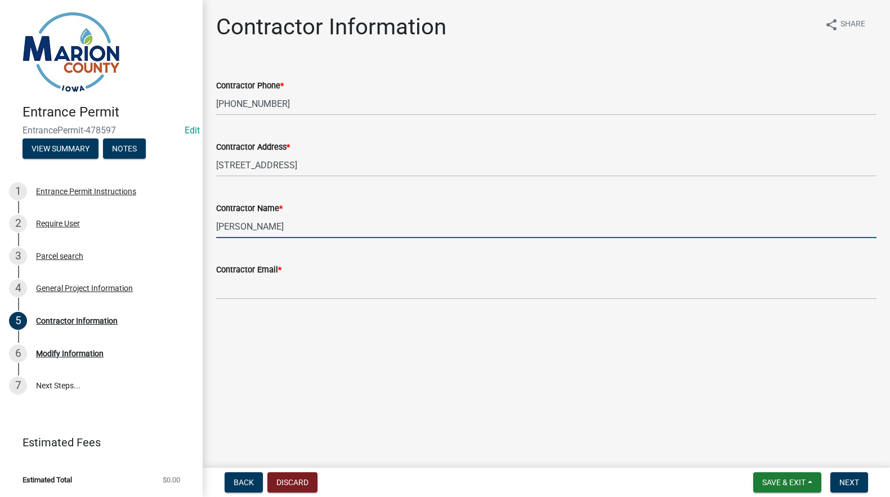
type input "[PERSON_NAME]"
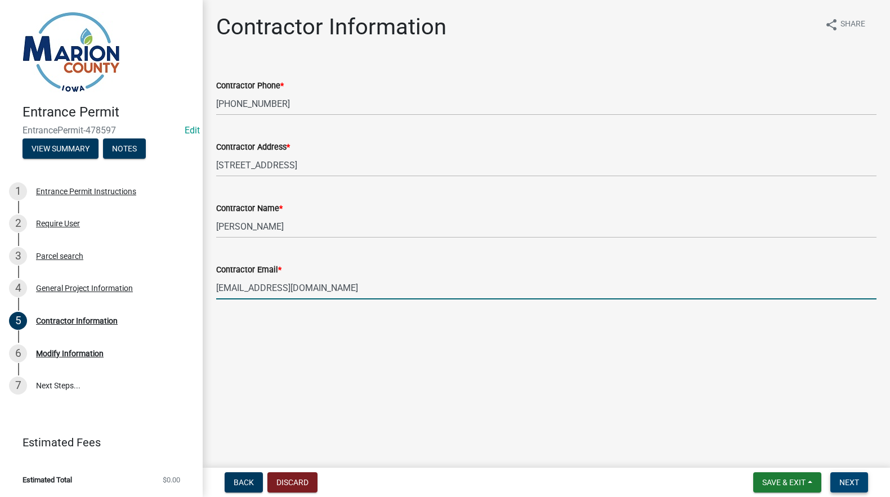
type input "[EMAIL_ADDRESS][DOMAIN_NAME]"
click at [850, 482] on span "Next" at bounding box center [849, 482] width 20 height 9
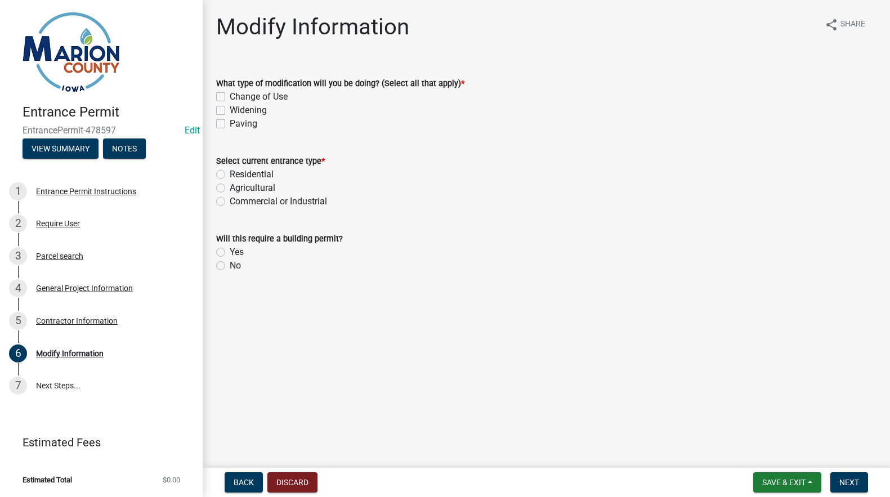
click at [230, 126] on label "Paving" at bounding box center [244, 124] width 28 height 14
click at [230, 124] on input "Paving" at bounding box center [233, 120] width 7 height 7
checkbox input "true"
checkbox input "false"
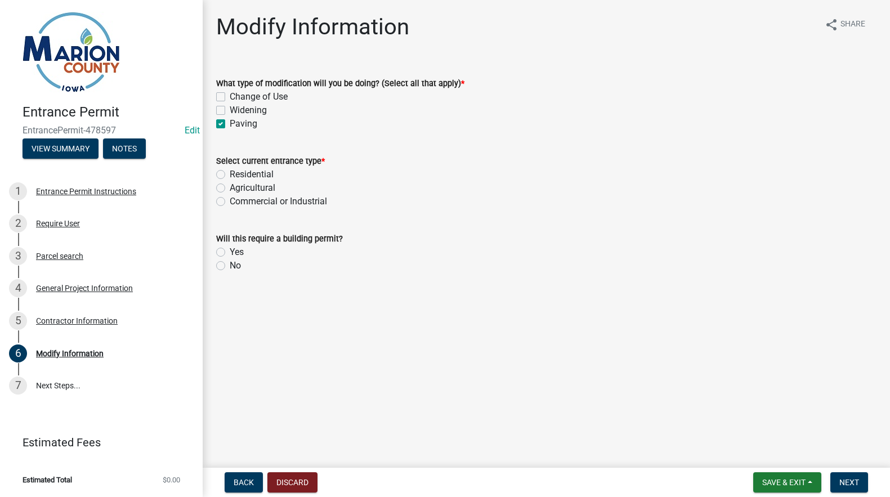
checkbox input "true"
click at [227, 176] on div "Residential" at bounding box center [546, 175] width 660 height 14
click at [230, 176] on label "Residential" at bounding box center [252, 175] width 44 height 14
click at [230, 175] on input "Residential" at bounding box center [233, 171] width 7 height 7
radio input "true"
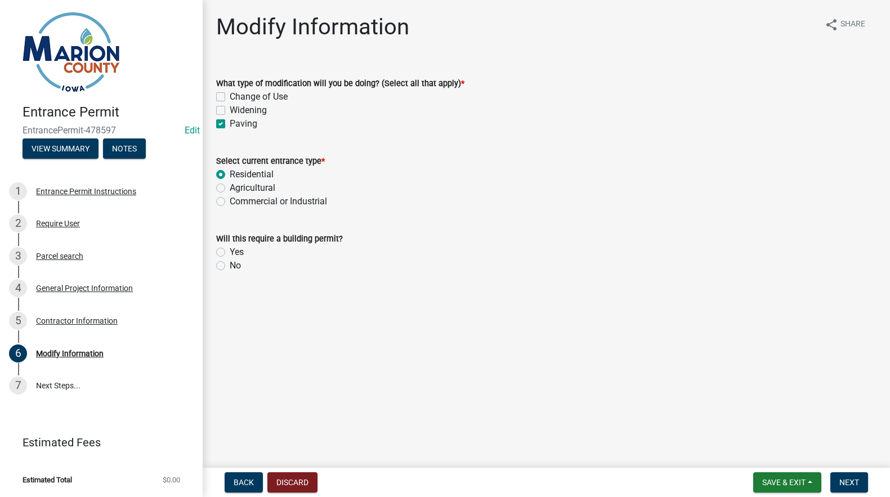
click at [230, 267] on label "No" at bounding box center [235, 266] width 11 height 14
click at [230, 266] on input "No" at bounding box center [233, 262] width 7 height 7
radio input "true"
click at [847, 481] on span "Next" at bounding box center [849, 482] width 20 height 9
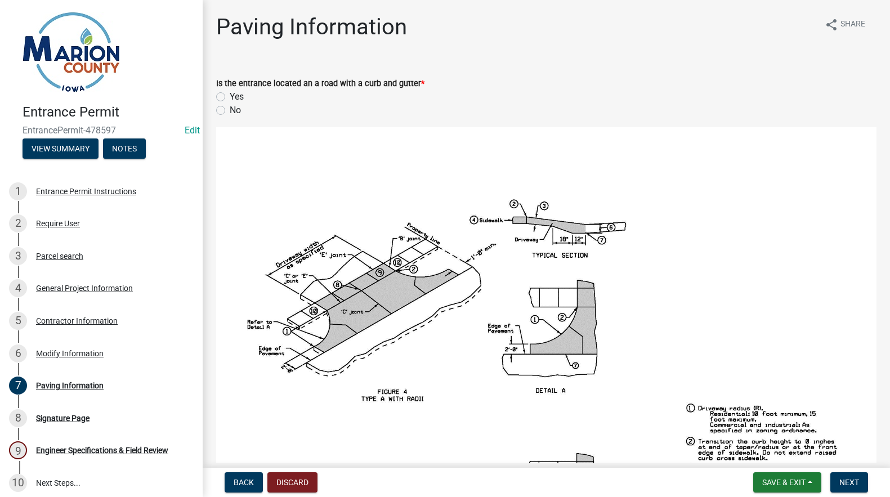
click at [230, 111] on label "No" at bounding box center [235, 111] width 11 height 14
click at [230, 111] on input "No" at bounding box center [233, 107] width 7 height 7
radio input "true"
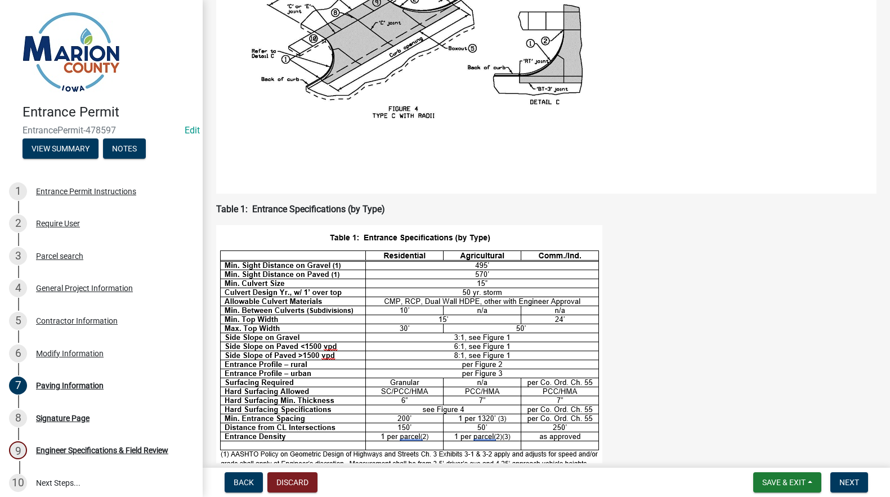
scroll to position [1059, 0]
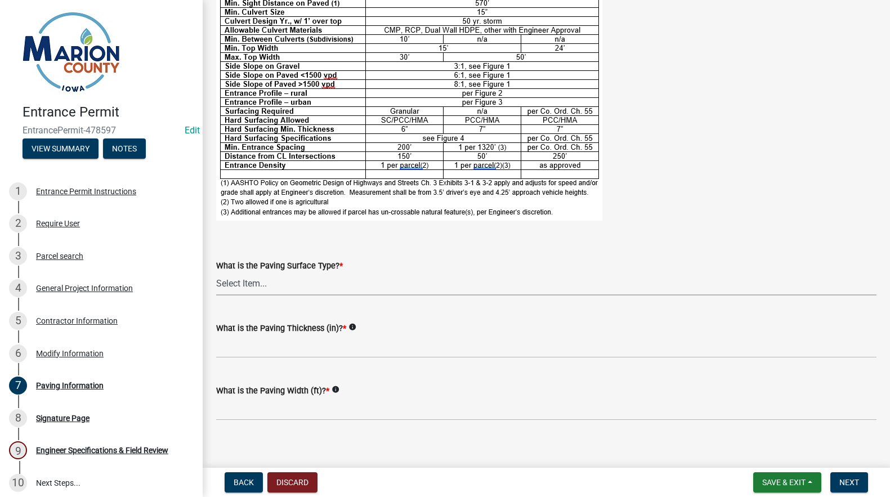
click at [232, 272] on select "Select Item... Seal Coat Asphalt Concrete" at bounding box center [546, 283] width 660 height 23
click at [216, 272] on select "Select Item... Seal Coat Asphalt Concrete" at bounding box center [546, 283] width 660 height 23
select select "0181f2aa-d129-4250-a354-69bbaf3c6063"
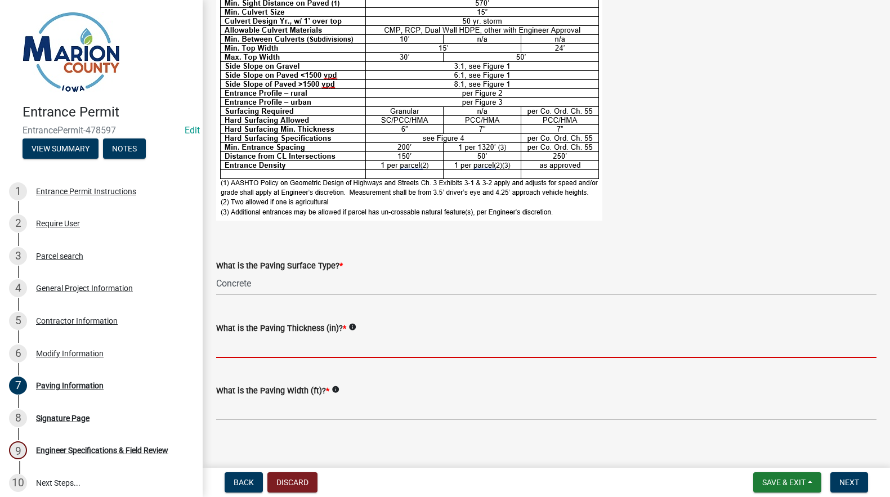
click at [241, 340] on input "text" at bounding box center [546, 346] width 660 height 23
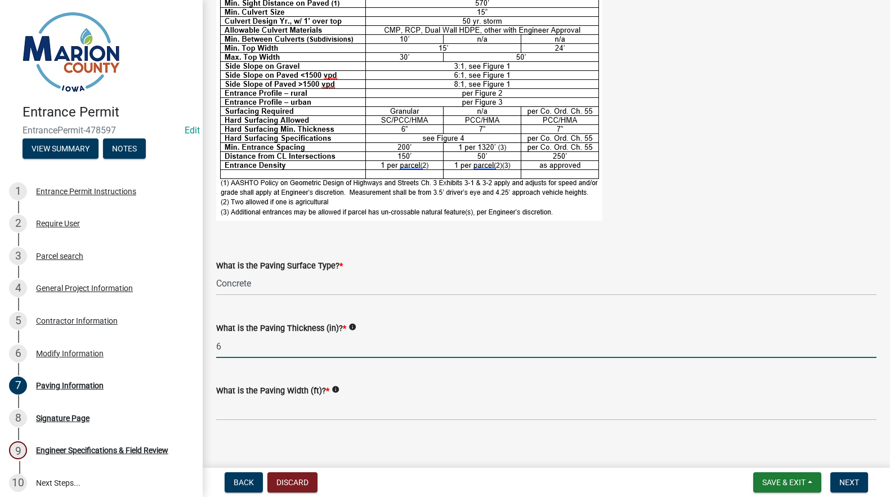
type input "6"
click at [239, 397] on input "text" at bounding box center [546, 408] width 660 height 23
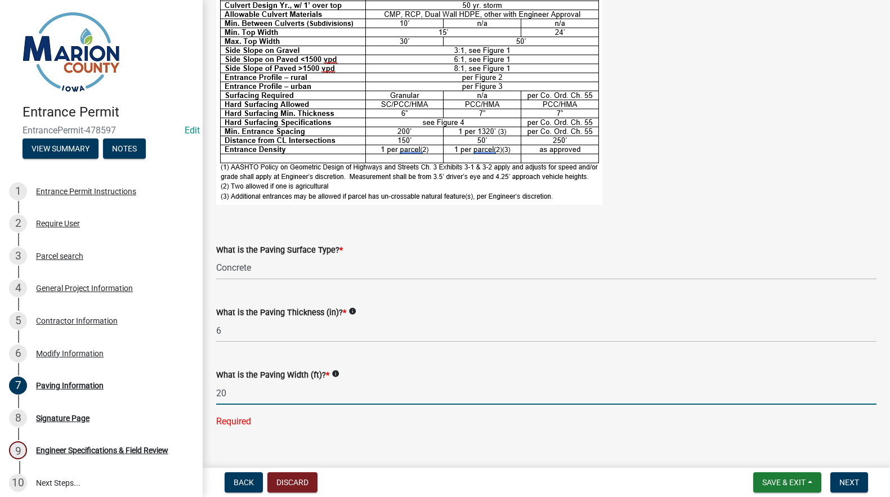
scroll to position [1082, 0]
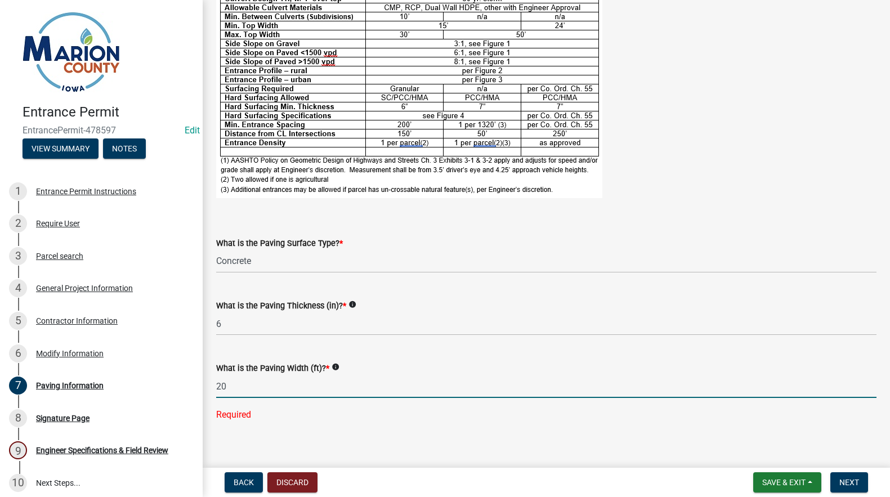
type input "20"
click at [245, 310] on div "What is the Paving Thickness (in)? * info 6" at bounding box center [546, 309] width 660 height 52
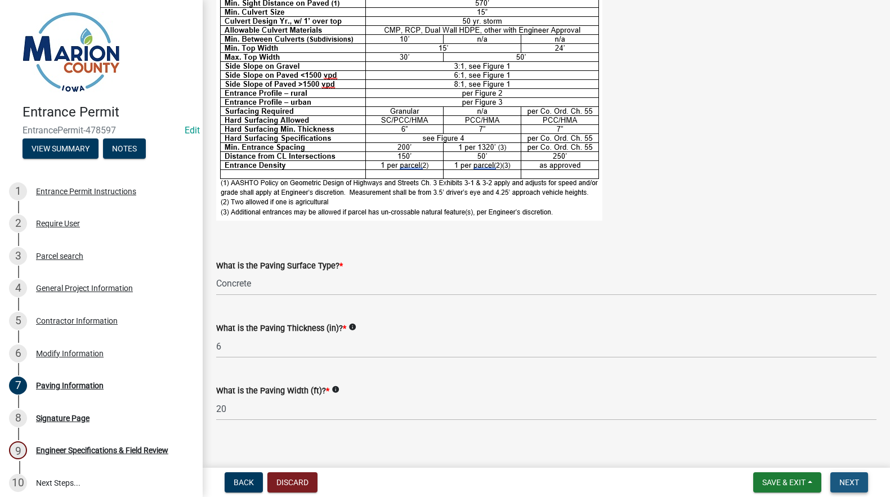
click at [852, 483] on span "Next" at bounding box center [849, 482] width 20 height 9
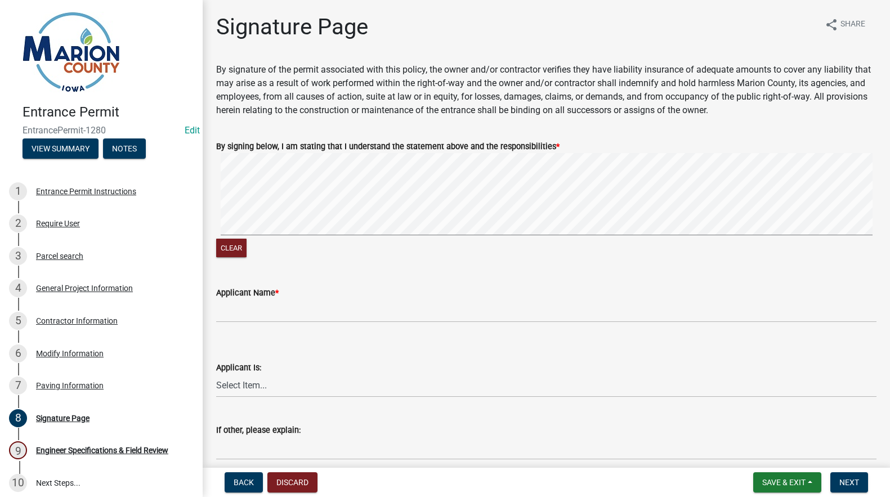
click at [272, 236] on signature-pad at bounding box center [546, 196] width 660 height 86
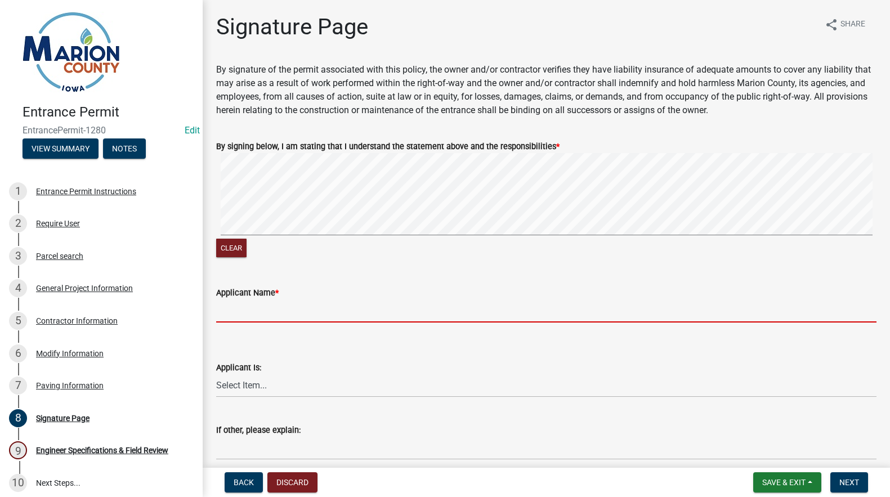
click at [249, 312] on input "Applicant Name *" at bounding box center [546, 310] width 660 height 23
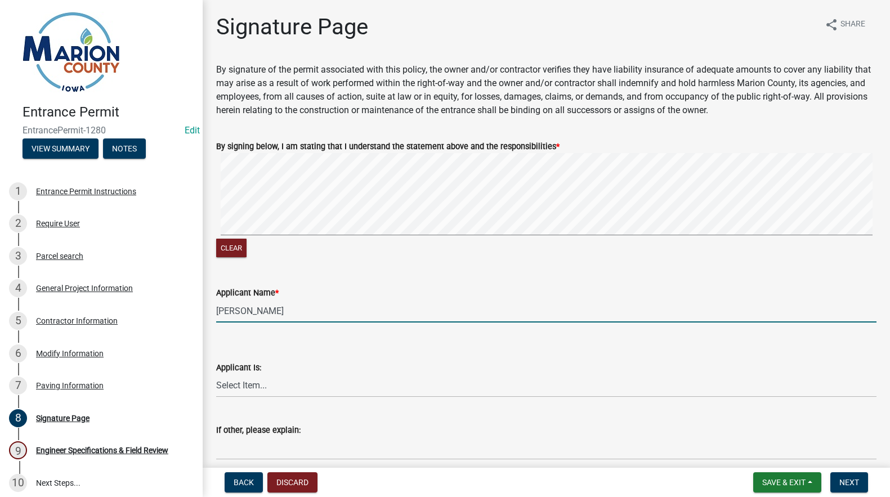
type input "[PERSON_NAME]"
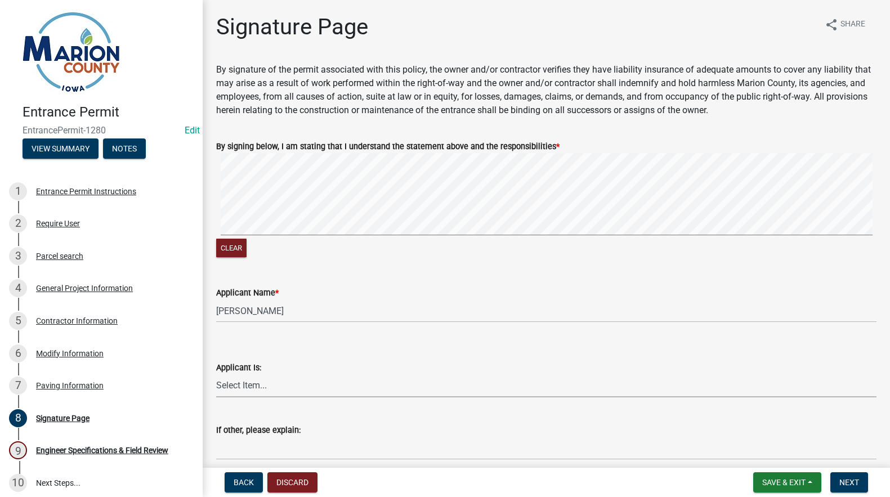
click at [262, 383] on select "Select Item... Homeowner Contractor Other" at bounding box center [546, 385] width 660 height 23
click at [216, 374] on select "Select Item... Homeowner Contractor Other" at bounding box center [546, 385] width 660 height 23
select select "d2a106b9-4997-4871-bd07-65ceb79538be"
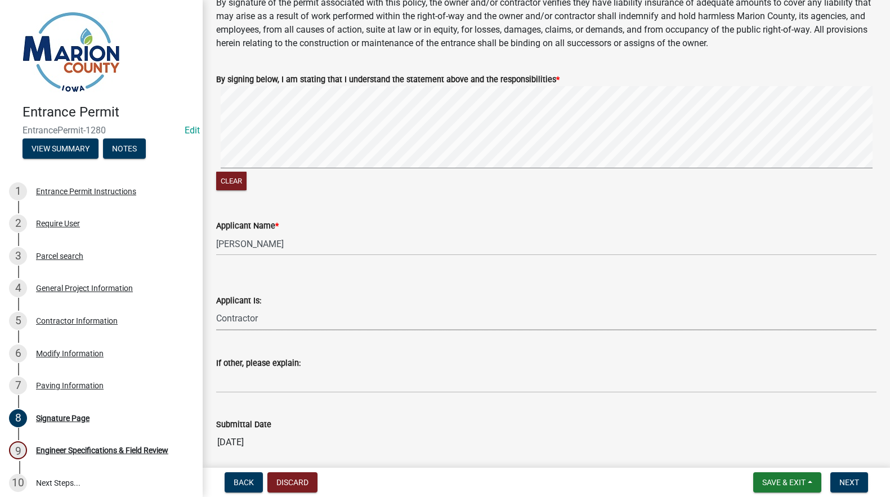
scroll to position [133, 0]
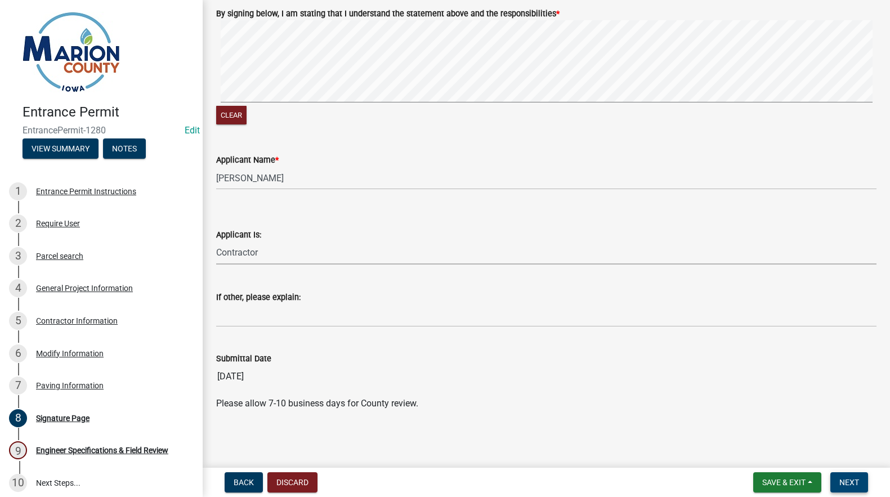
click at [844, 481] on span "Next" at bounding box center [849, 482] width 20 height 9
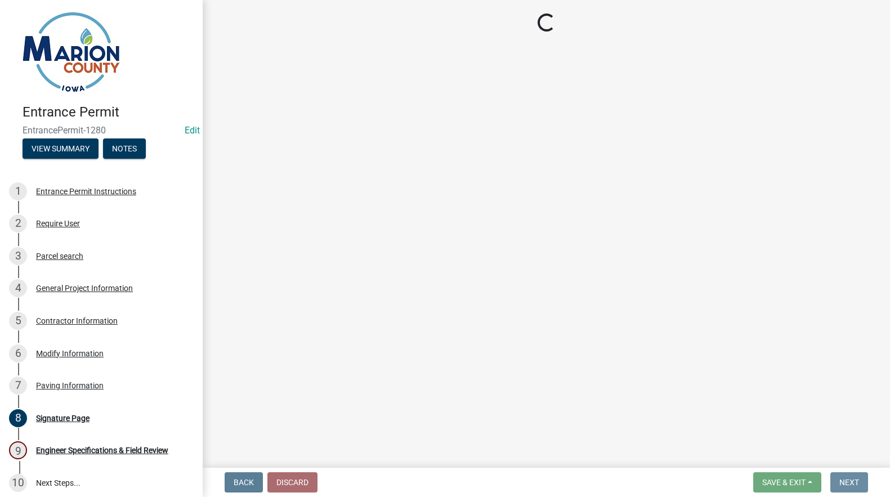
scroll to position [0, 0]
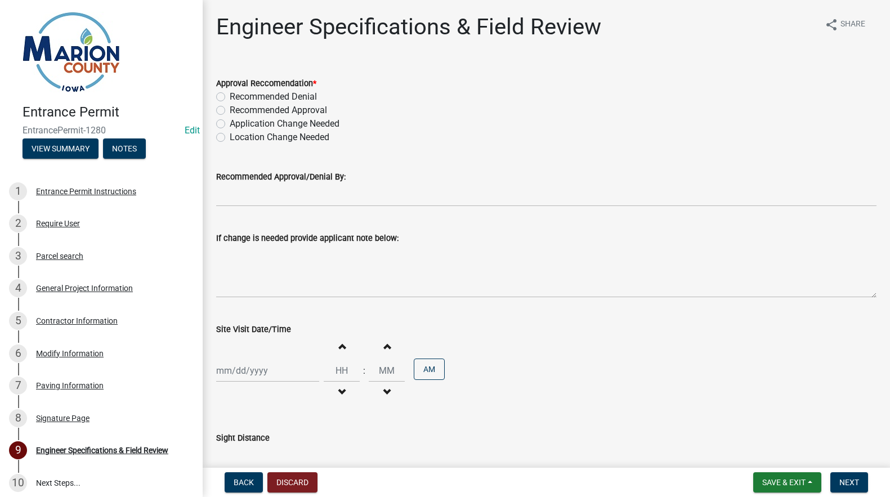
click at [230, 109] on label "Recommended Approval" at bounding box center [278, 111] width 97 height 14
click at [230, 109] on input "Recommended Approval" at bounding box center [233, 107] width 7 height 7
radio input "true"
click at [262, 195] on input "Recommended Approval/Denial By:" at bounding box center [546, 195] width 660 height 23
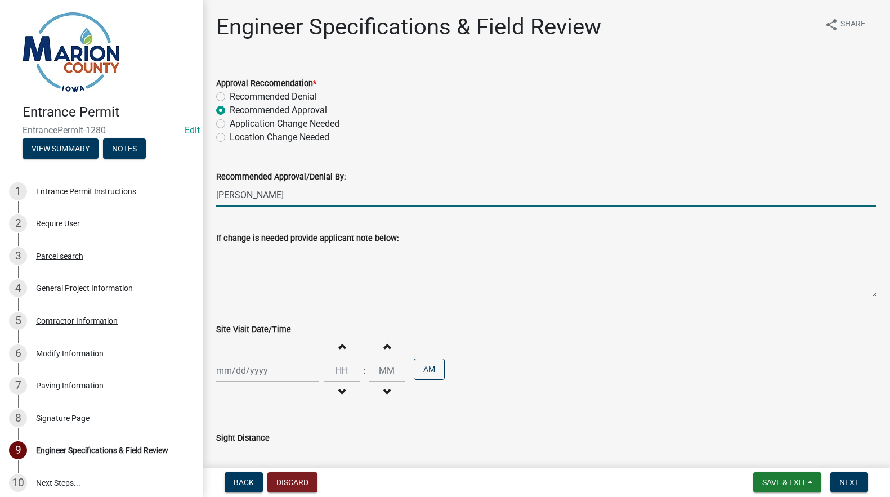
type input "[PERSON_NAME]"
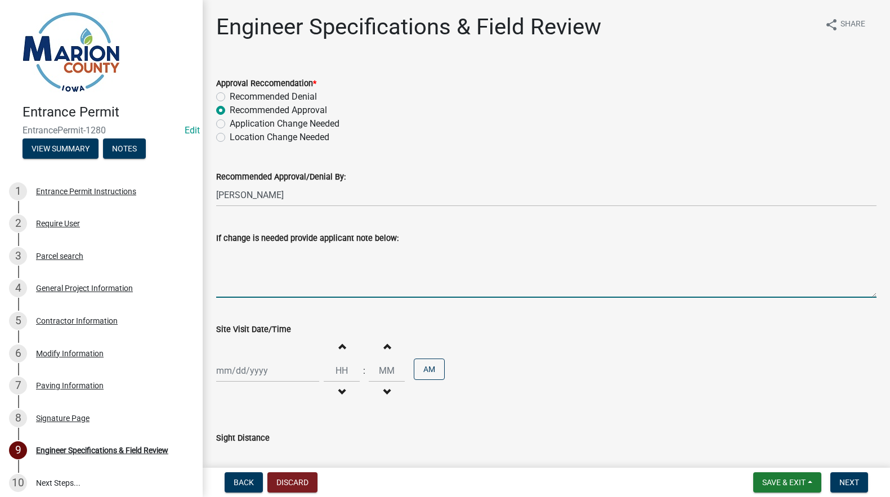
select select "9"
select select "2025"
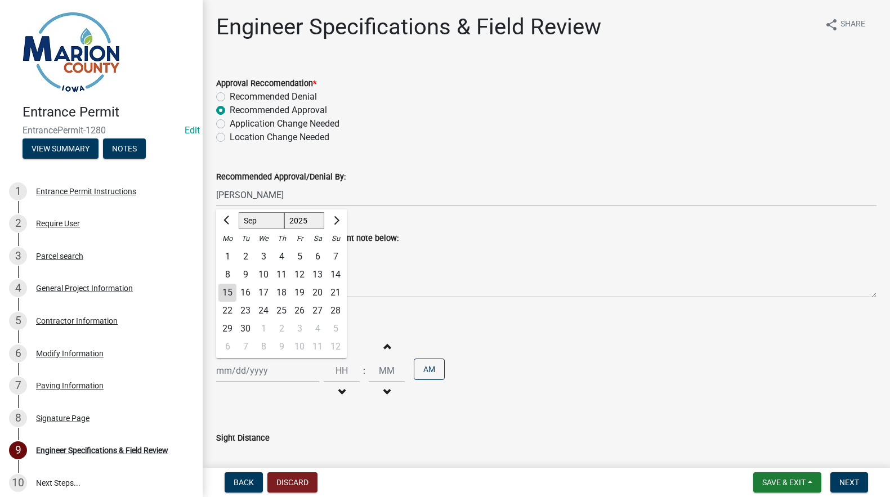
click at [228, 292] on div "15" at bounding box center [227, 293] width 18 height 18
type input "[DATE]"
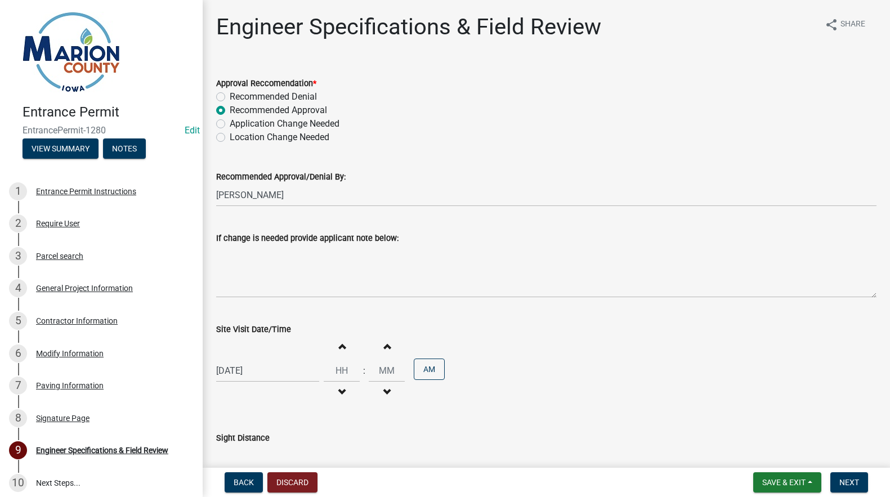
click at [339, 391] on span "button" at bounding box center [342, 392] width 6 height 9
type input "11"
type input "00"
click at [339, 391] on span "button" at bounding box center [342, 392] width 6 height 9
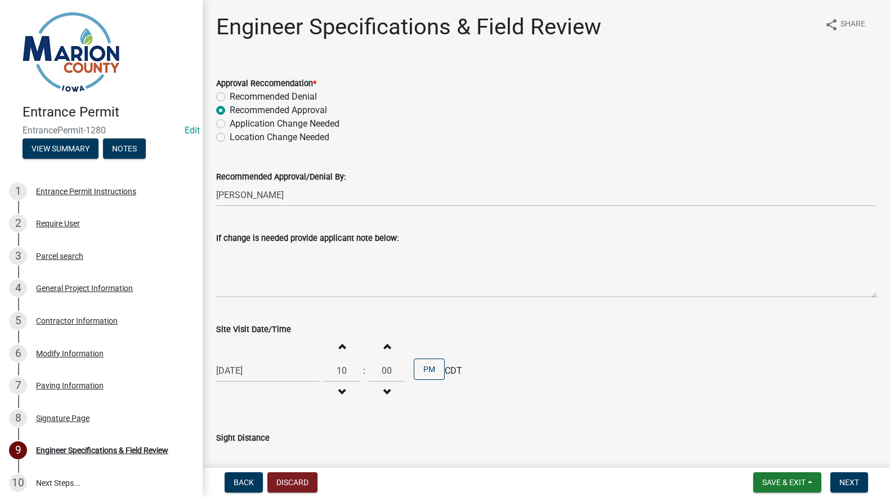
type input "09"
click at [426, 372] on button "PM" at bounding box center [429, 369] width 31 height 21
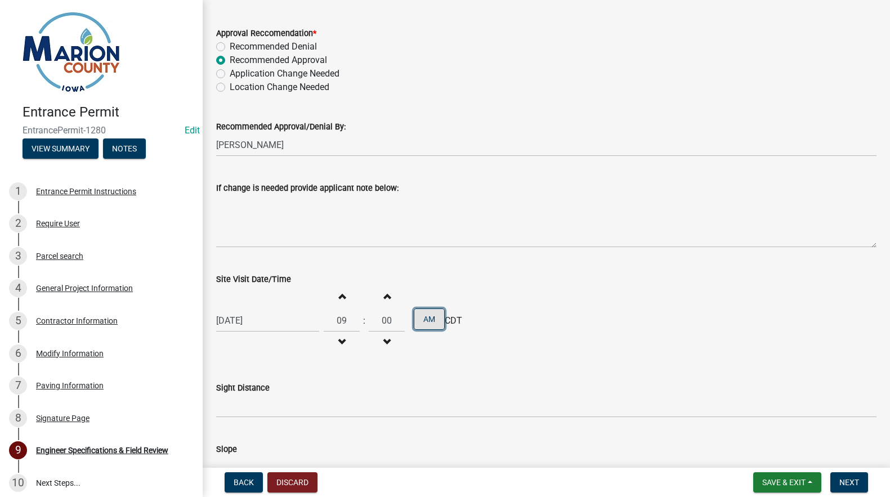
scroll to position [113, 0]
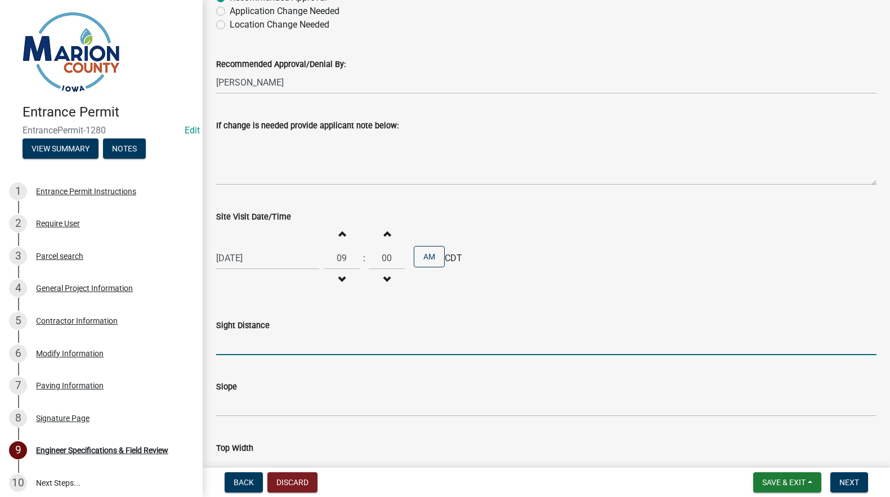
click at [240, 347] on input "Sight Distance" at bounding box center [546, 343] width 660 height 23
type input "Ok"
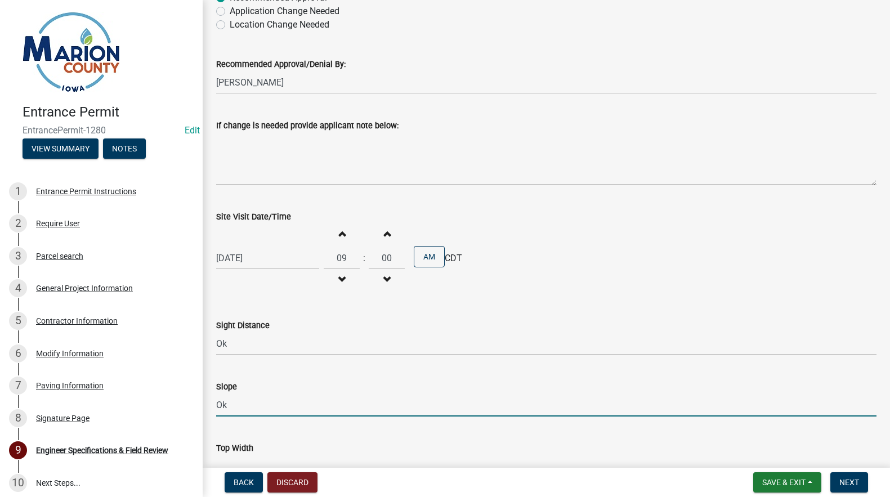
type input "Ok"
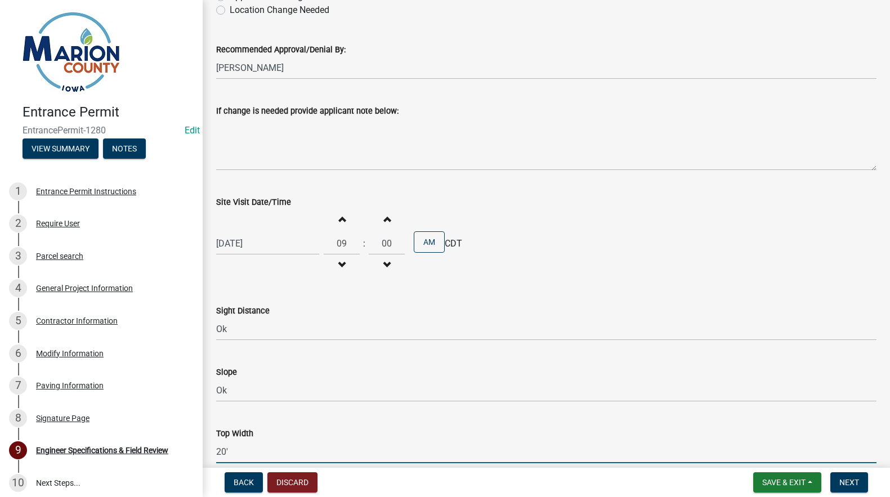
type input "20'"
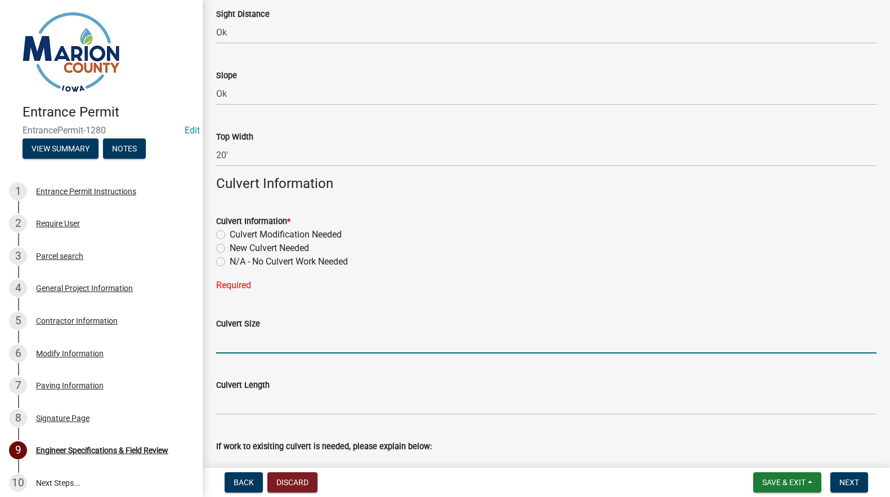
click at [239, 319] on form "Culvert Size" at bounding box center [546, 335] width 660 height 37
click at [230, 261] on label "N/A - No Culvert Work Needed" at bounding box center [289, 262] width 118 height 14
click at [230, 261] on input "N/A - No Culvert Work Needed" at bounding box center [233, 258] width 7 height 7
radio input "true"
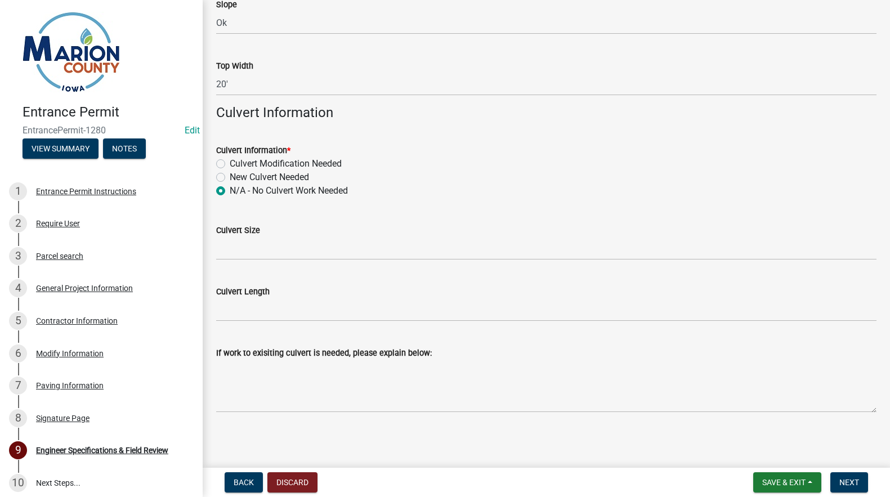
scroll to position [497, 0]
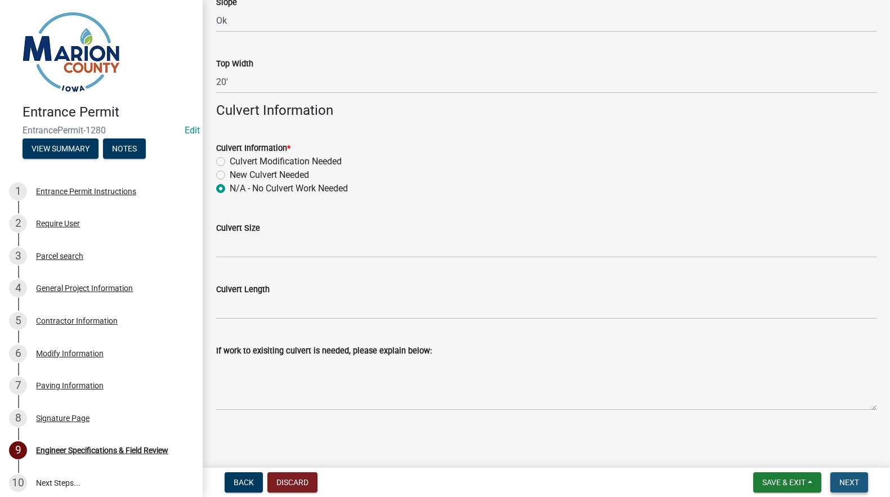
click at [844, 481] on span "Next" at bounding box center [849, 482] width 20 height 9
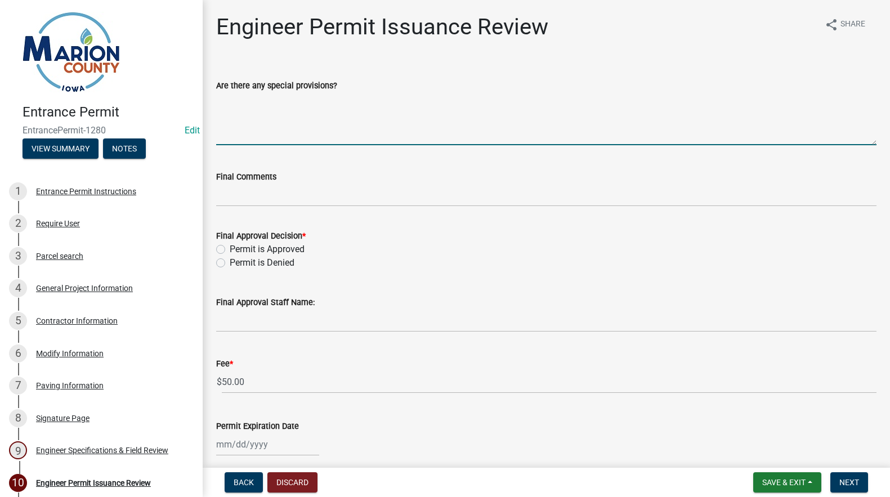
click at [237, 138] on textarea "Are there any special provisions?" at bounding box center [546, 118] width 660 height 53
type textarea "No"
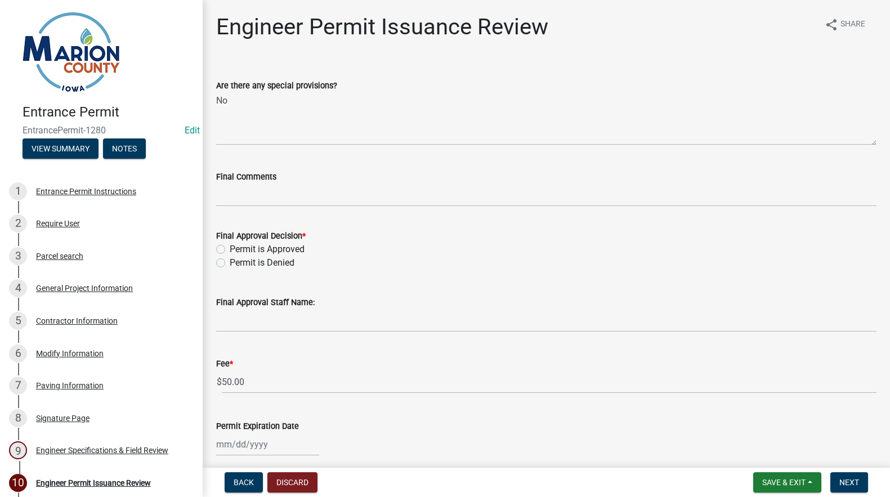
click at [230, 248] on label "Permit is Approved" at bounding box center [267, 250] width 75 height 14
click at [230, 248] on input "Permit is Approved" at bounding box center [233, 246] width 7 height 7
radio input "true"
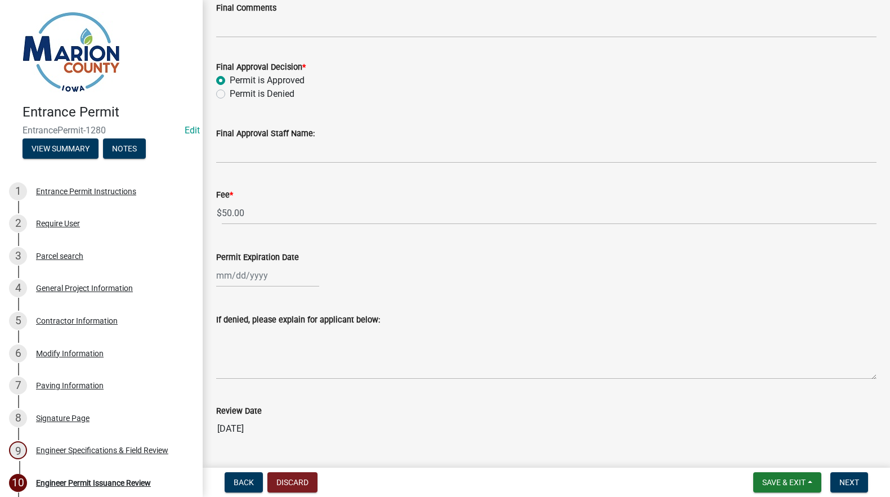
click at [219, 283] on div at bounding box center [267, 275] width 103 height 23
select select "9"
select select "2025"
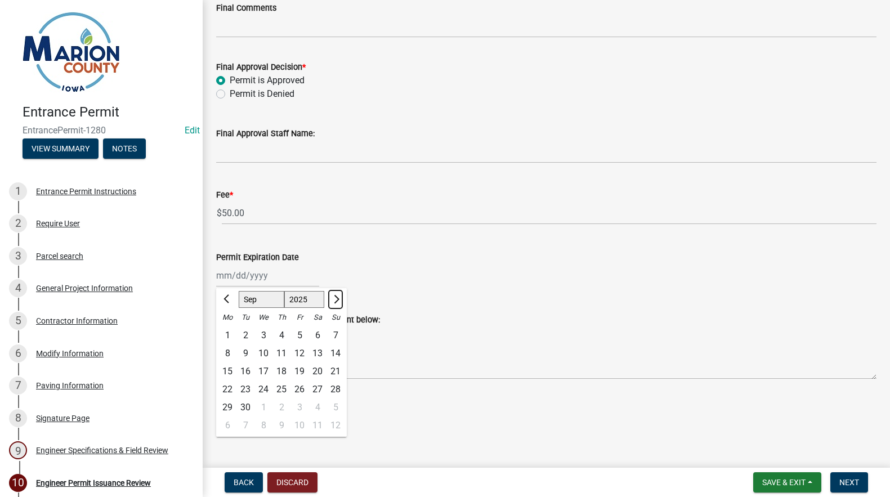
click at [333, 302] on span "Next month" at bounding box center [335, 299] width 8 height 8
select select "1"
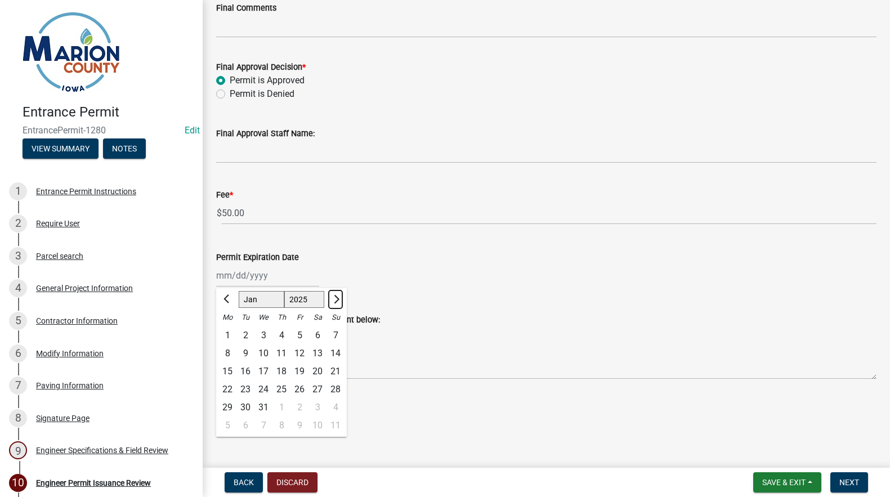
select select "2026"
click at [333, 302] on span "Next month" at bounding box center [335, 299] width 8 height 8
select select "2"
click at [333, 369] on div "15" at bounding box center [335, 372] width 18 height 18
type input "[DATE]"
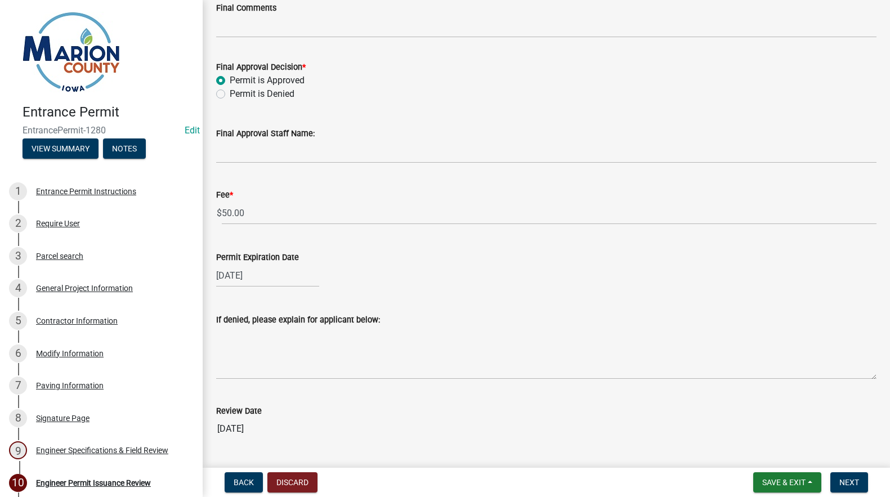
scroll to position [199, 0]
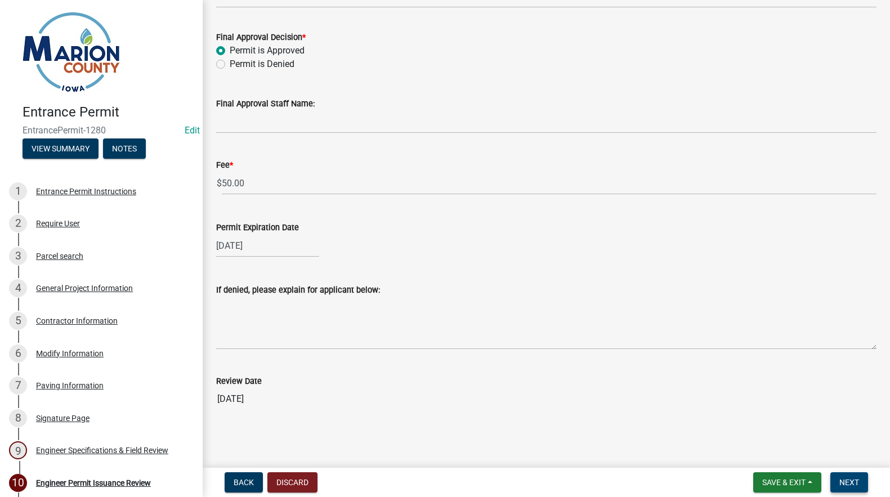
click at [848, 478] on span "Next" at bounding box center [849, 482] width 20 height 9
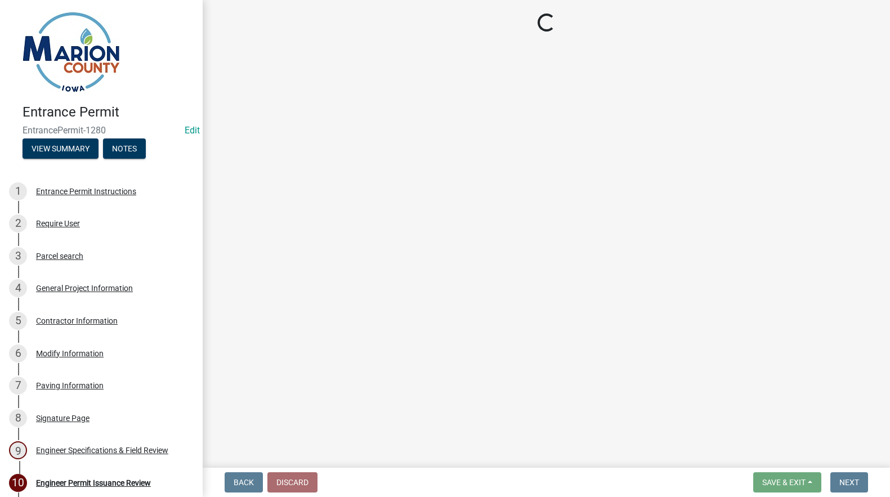
select select "3: 3"
